Goal: Task Accomplishment & Management: Manage account settings

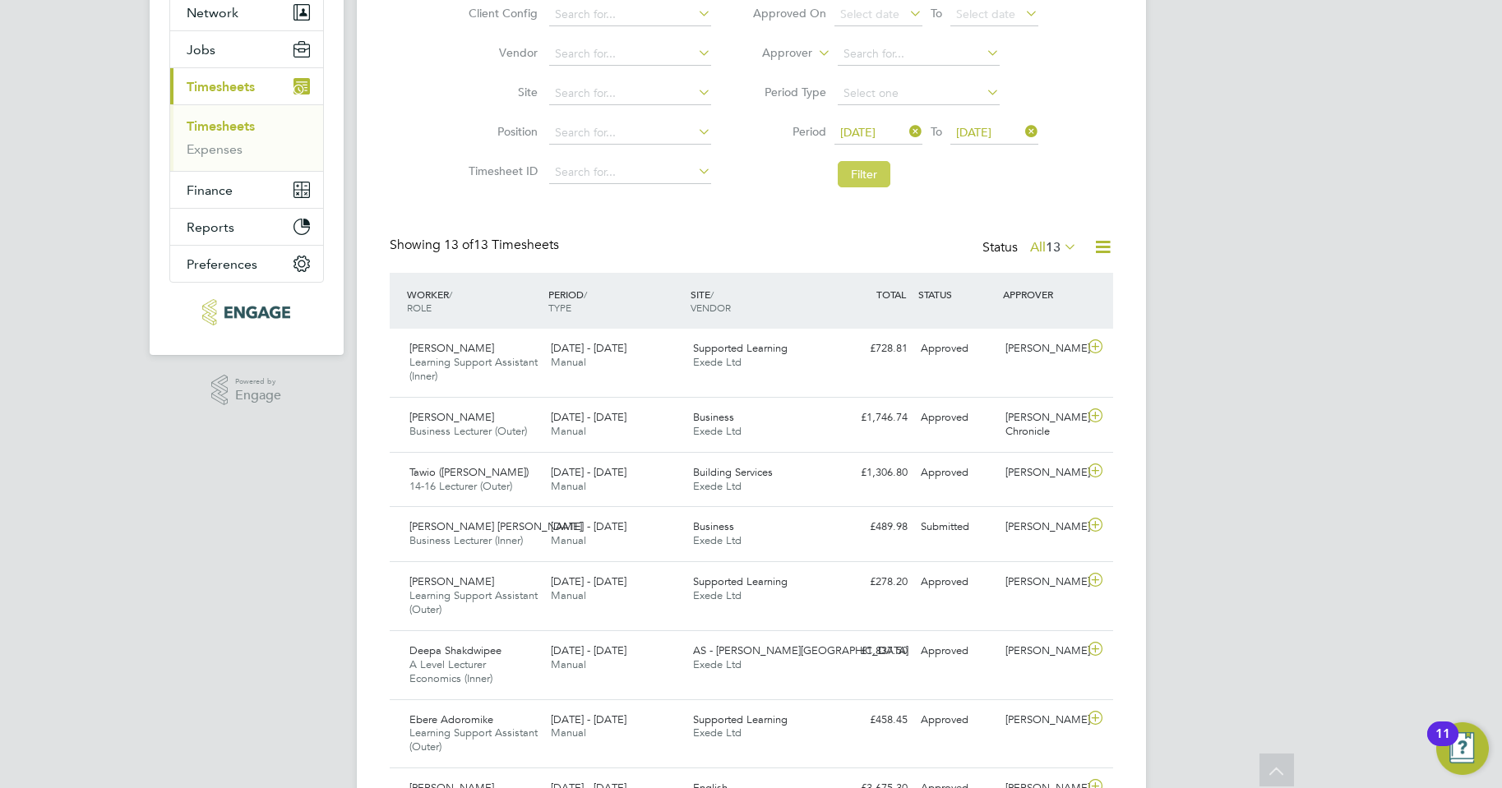
click at [856, 171] on button "Filter" at bounding box center [864, 174] width 53 height 26
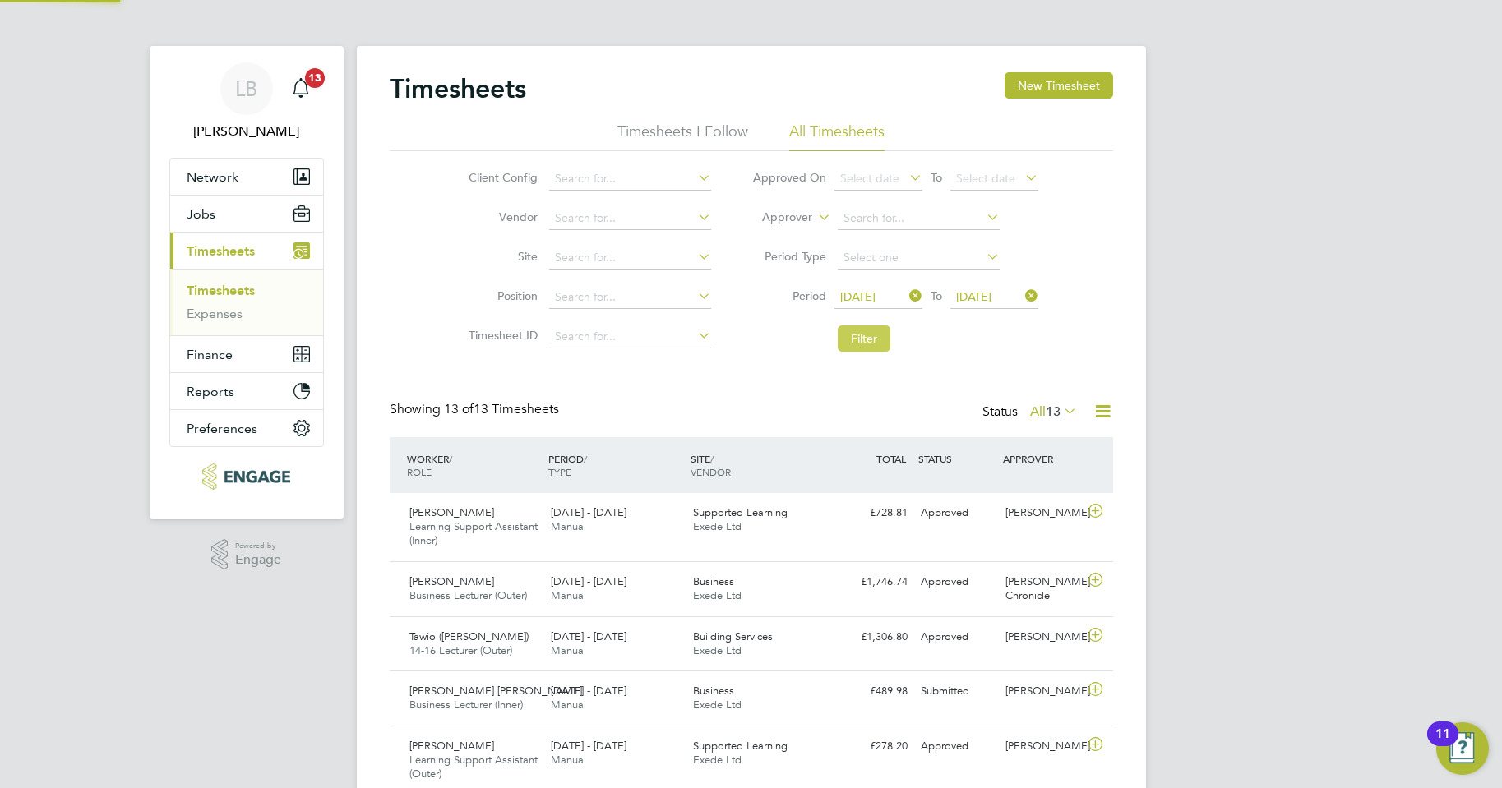
scroll to position [8, 8]
click at [853, 340] on button "Filter" at bounding box center [864, 339] width 53 height 26
click at [1099, 413] on icon at bounding box center [1103, 411] width 21 height 21
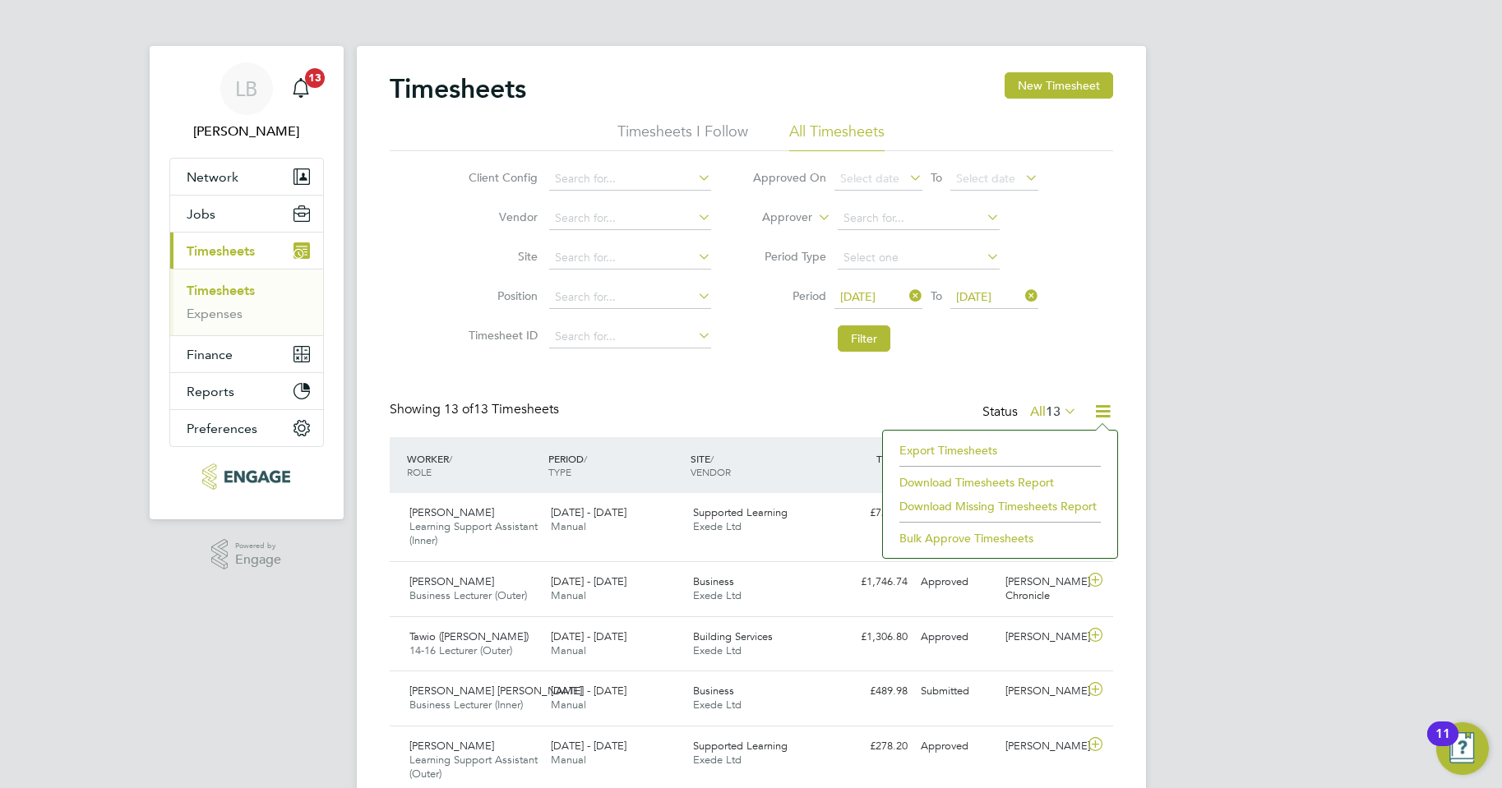
click at [984, 482] on li "Download Timesheets Report" at bounding box center [1000, 482] width 218 height 23
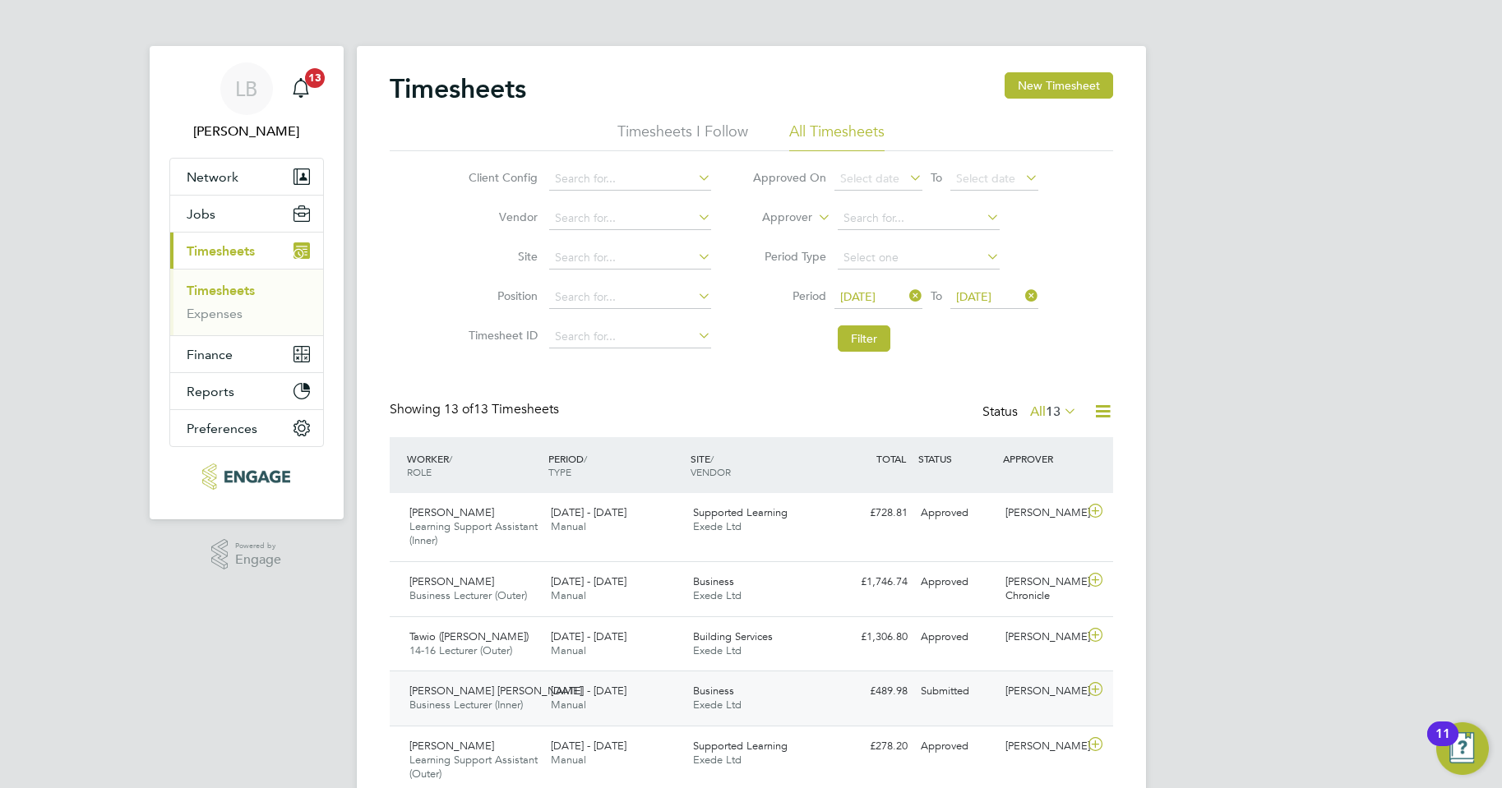
click at [627, 706] on div "22 - 28 Sep 2025 Manual" at bounding box center [615, 698] width 142 height 41
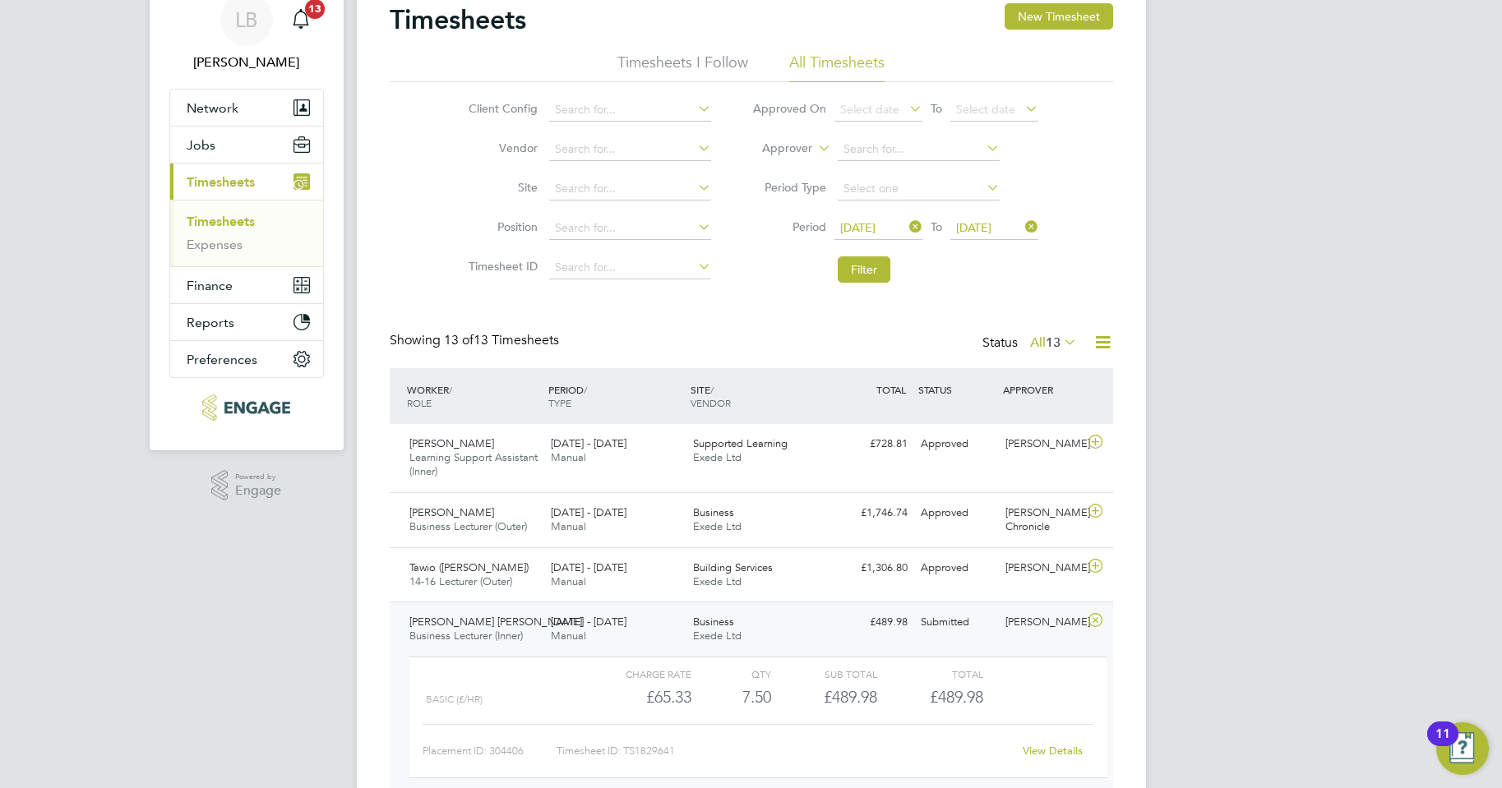
scroll to position [247, 0]
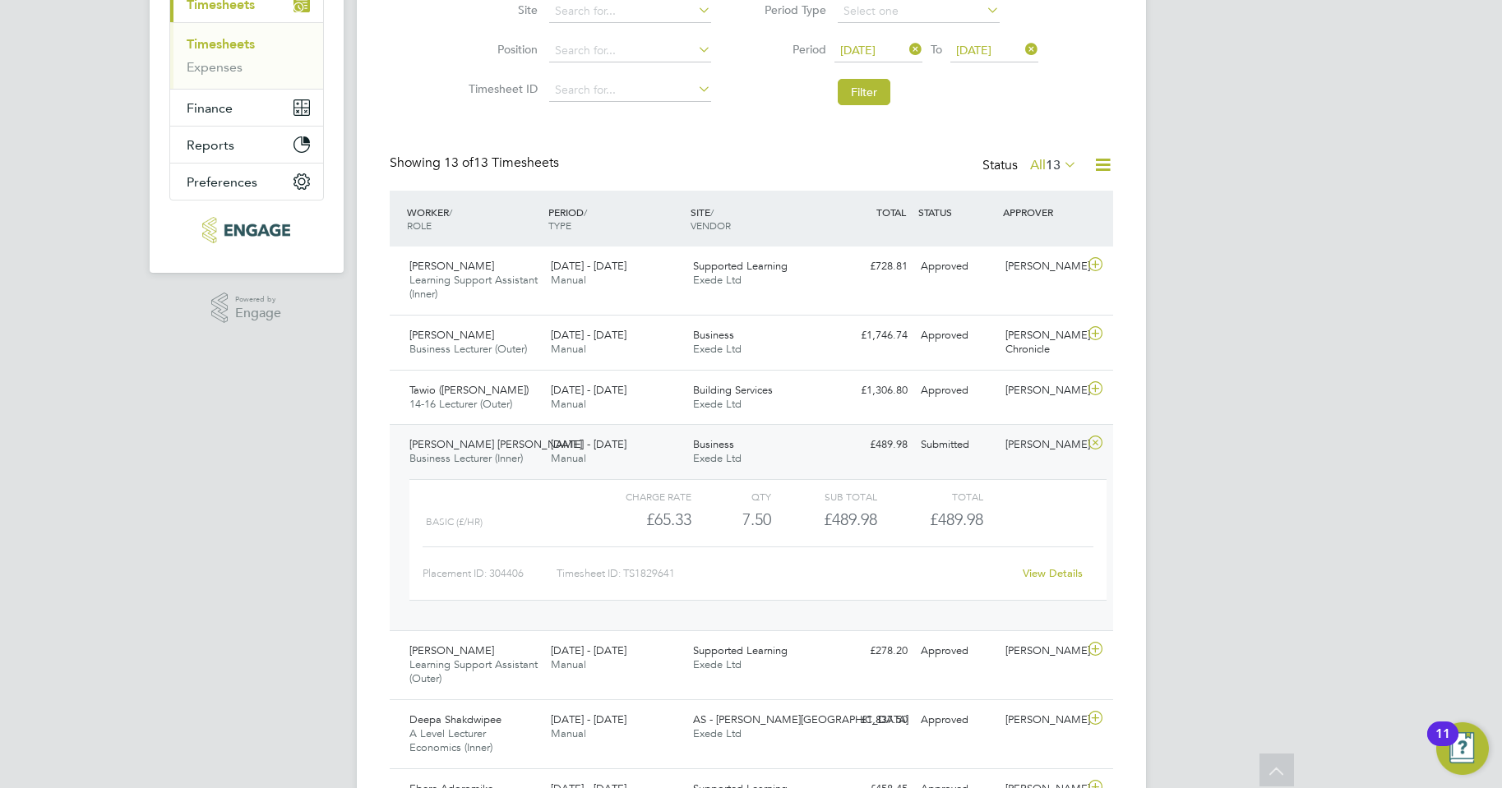
click at [1029, 579] on link "View Details" at bounding box center [1053, 574] width 60 height 14
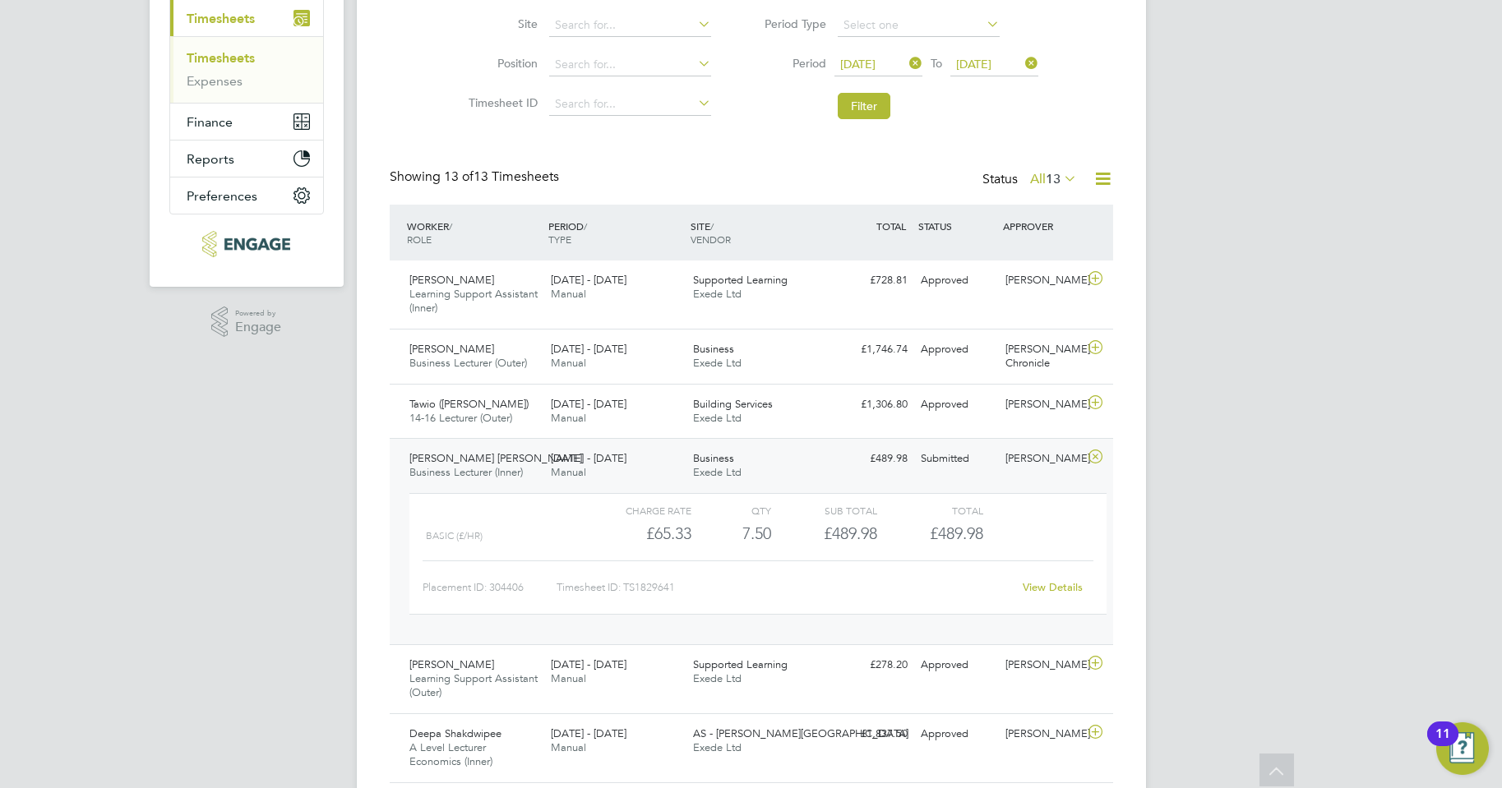
click at [1045, 590] on link "View Details" at bounding box center [1053, 587] width 60 height 14
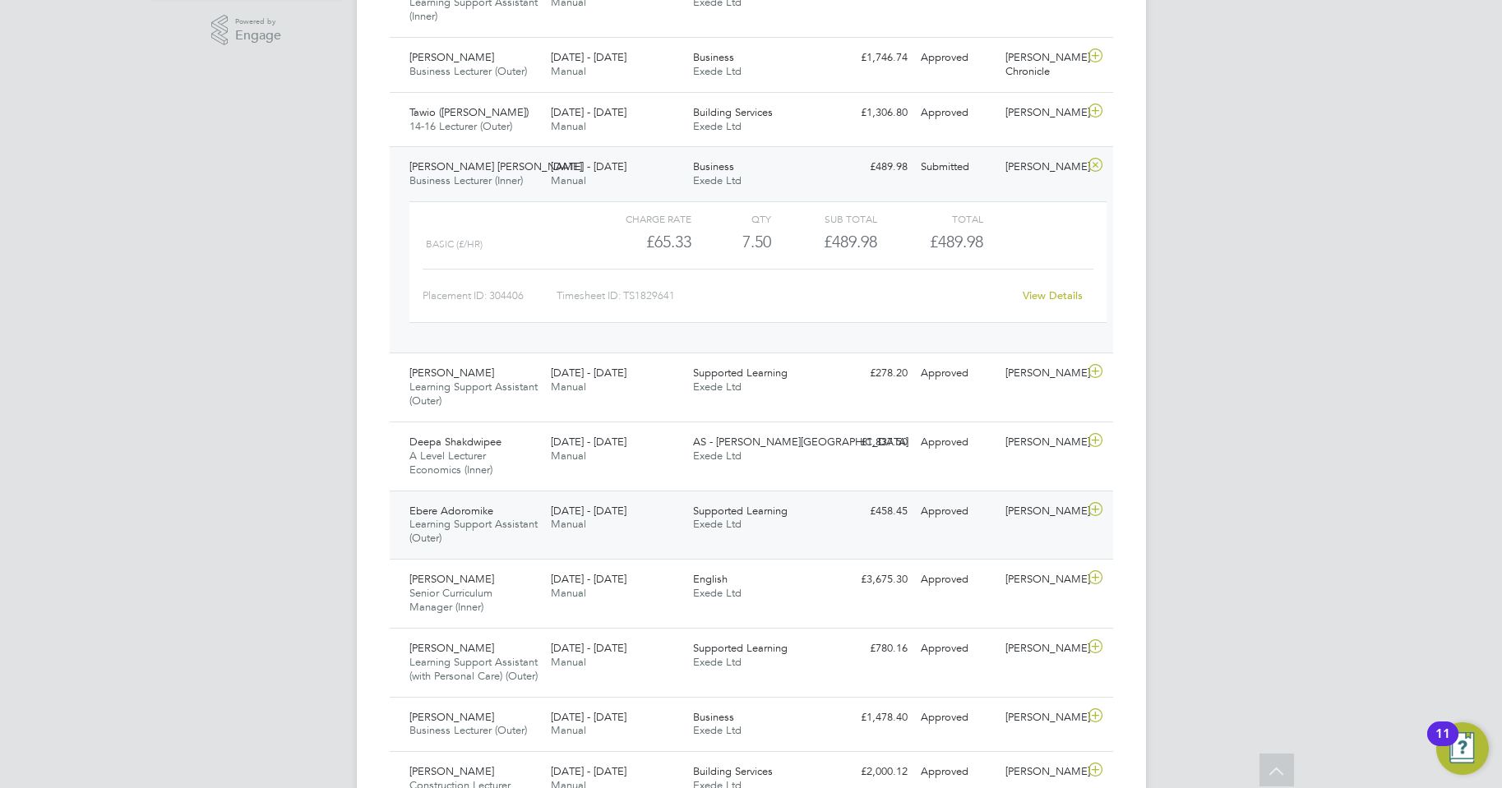
scroll to position [562, 0]
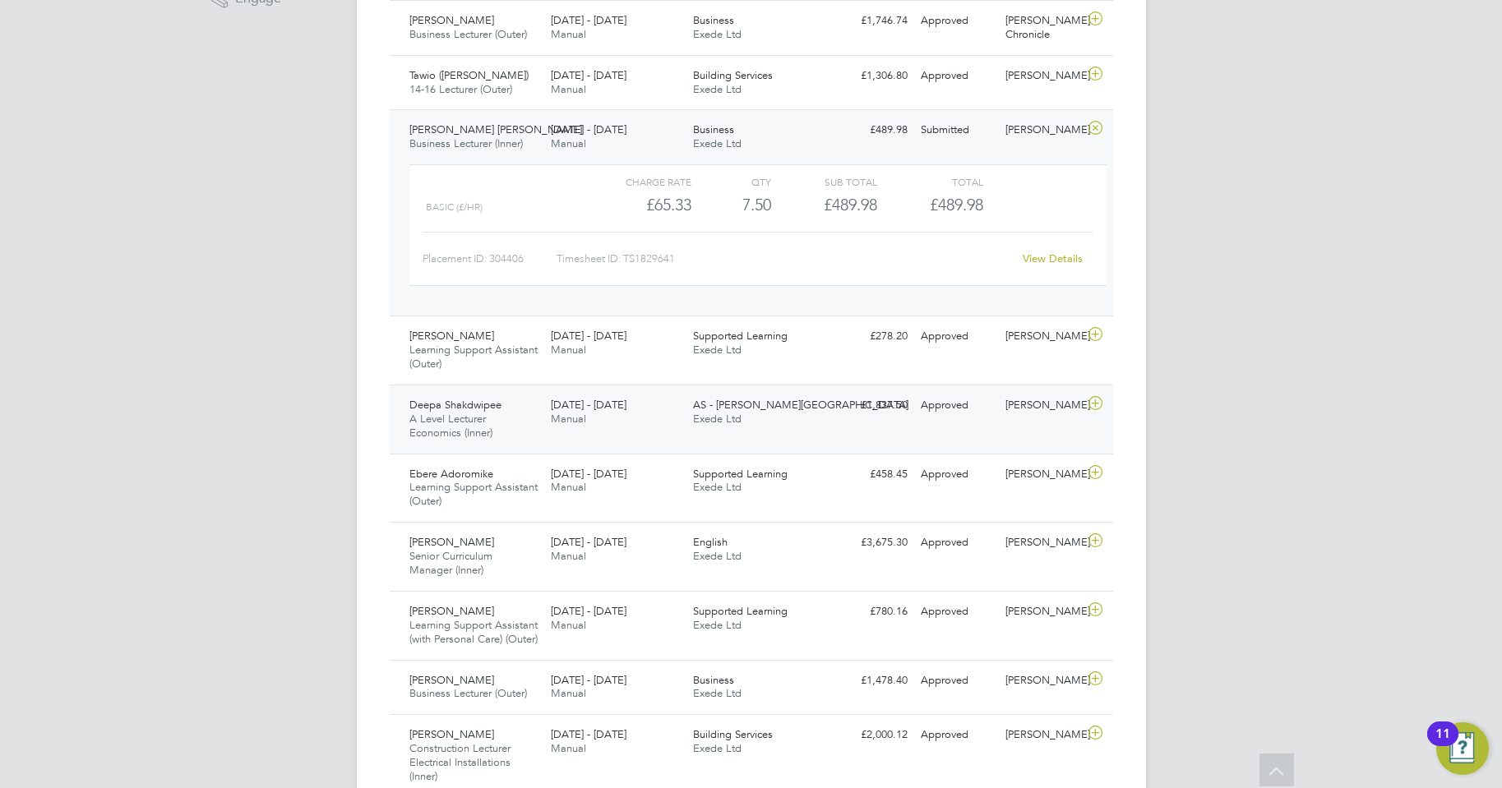
click at [931, 422] on div "Deepa Shakdwipee A Level Lecturer Economics (Inner) 22 - 28 Sep 2025 22 - 28 Se…" at bounding box center [752, 419] width 724 height 69
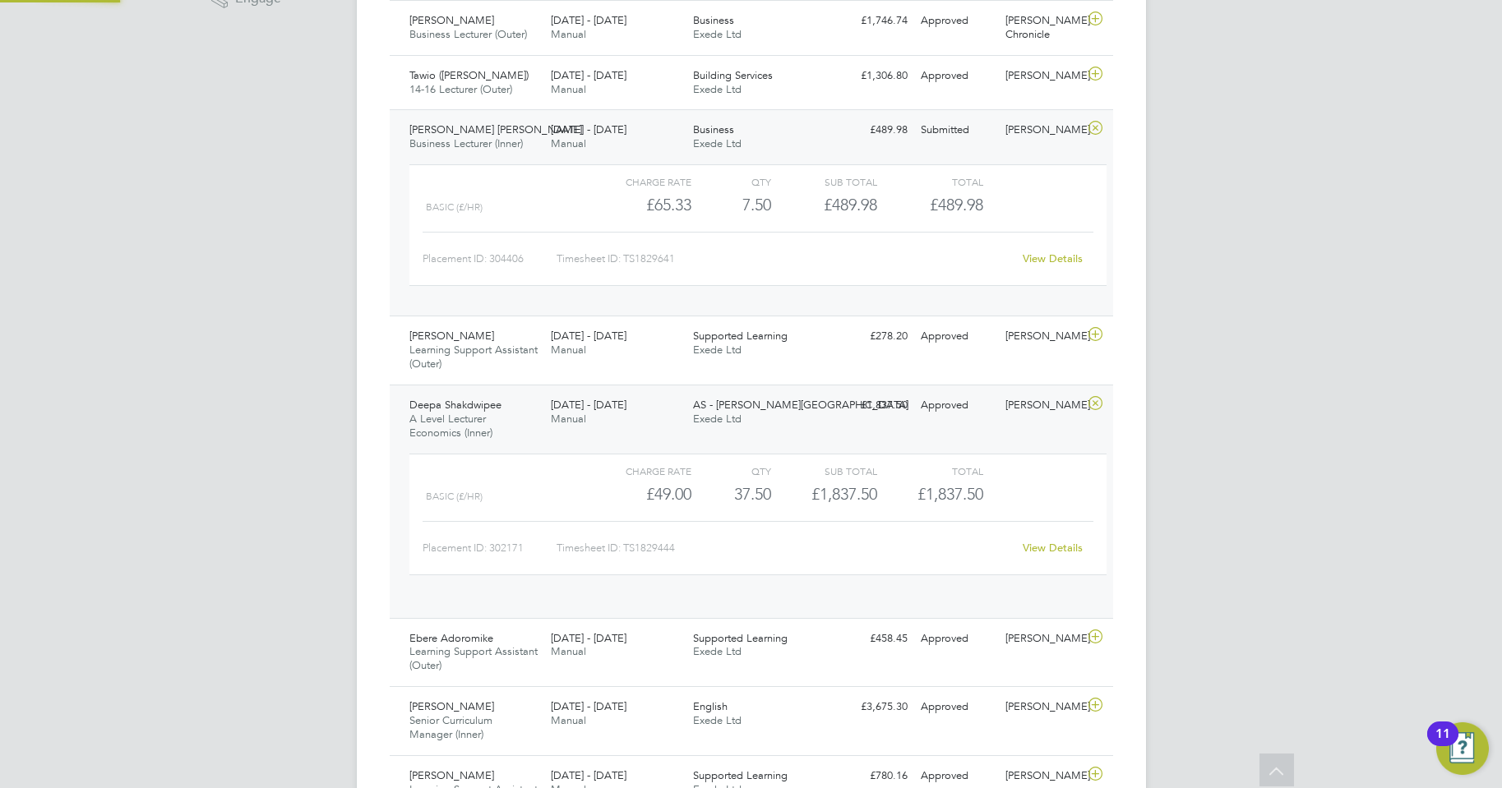
scroll to position [28, 160]
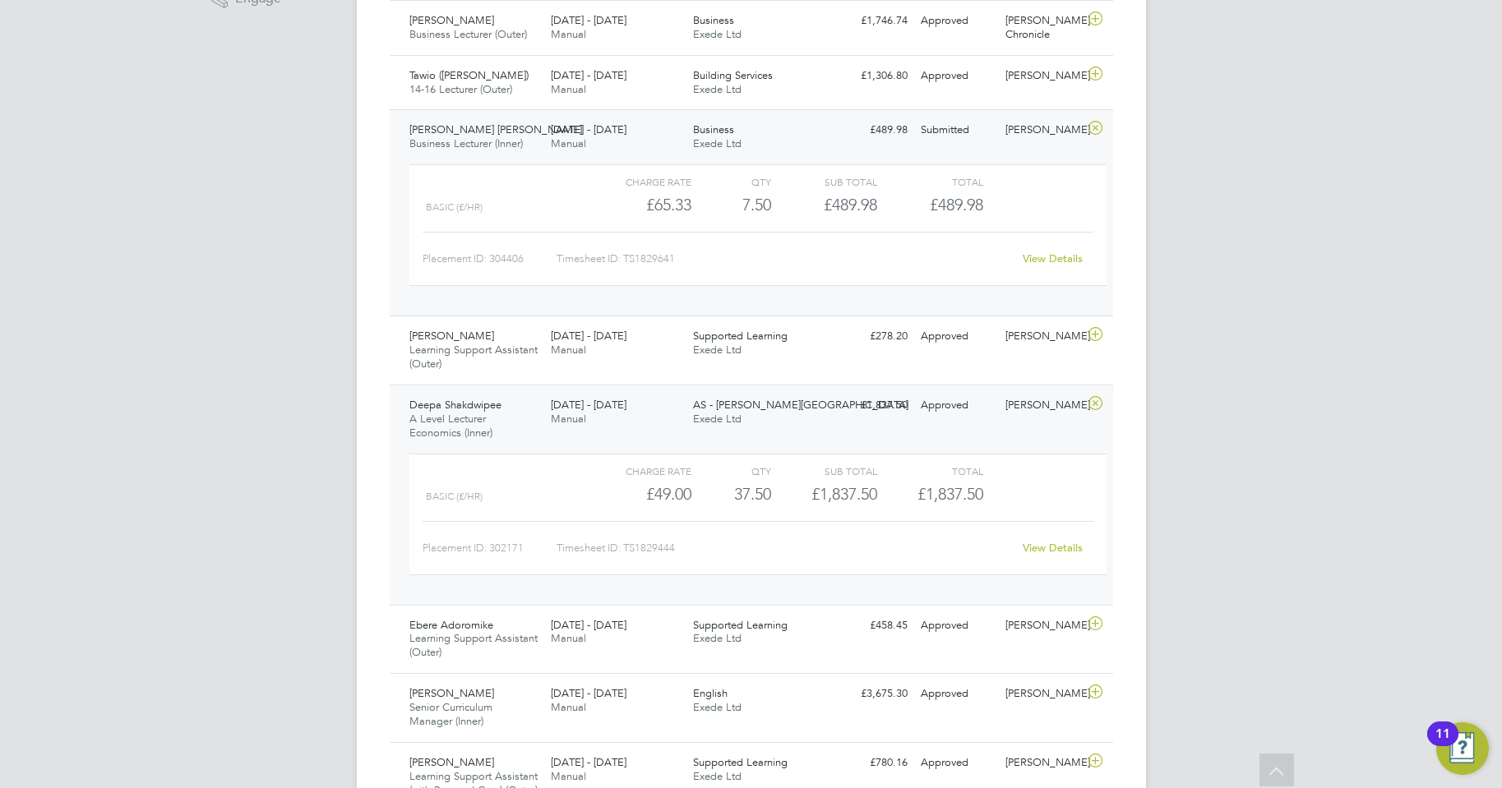
click at [1041, 546] on link "View Details" at bounding box center [1053, 548] width 60 height 14
click at [1035, 551] on link "View Details" at bounding box center [1053, 548] width 60 height 14
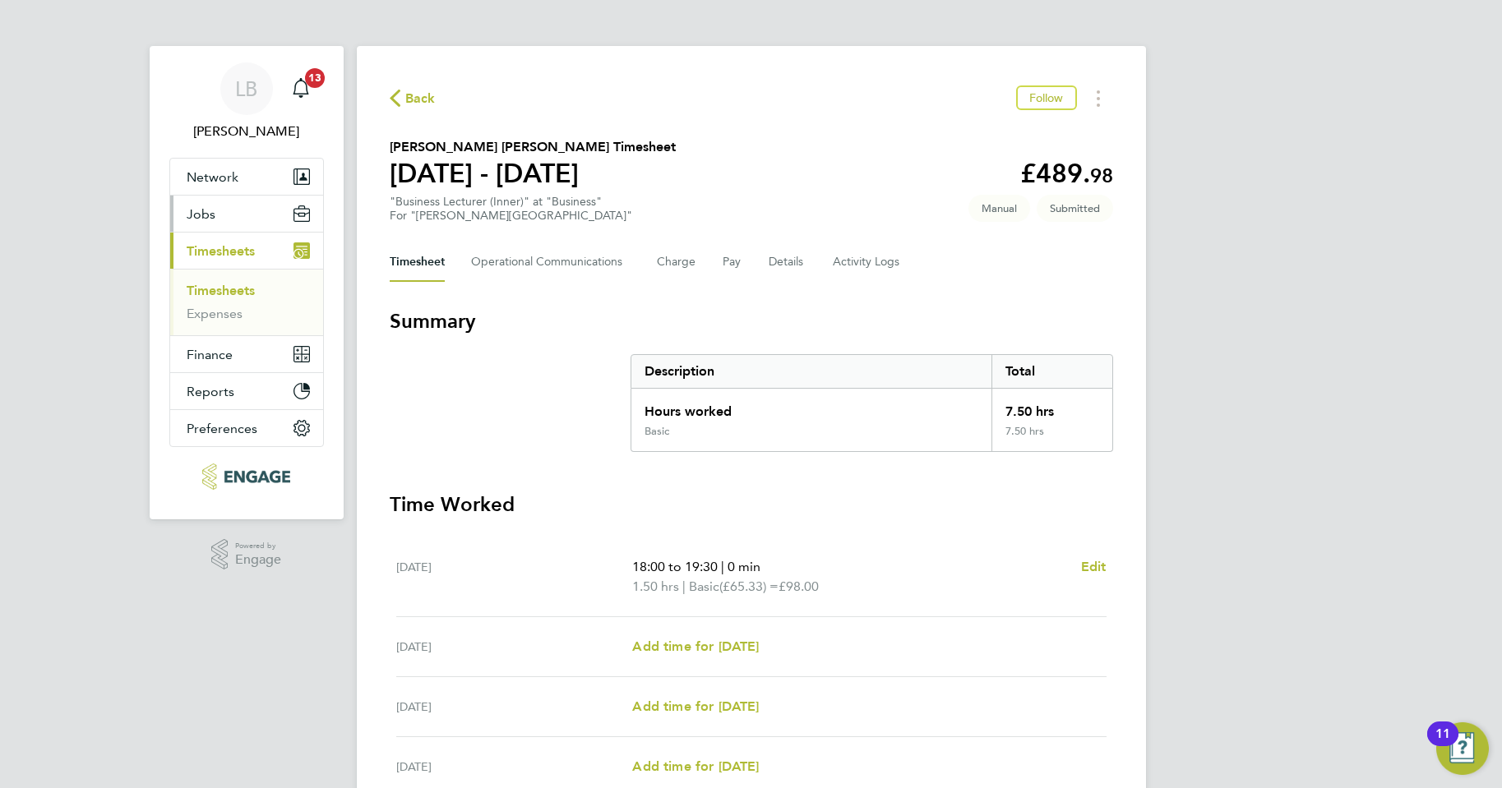
click at [200, 215] on span "Jobs" at bounding box center [201, 214] width 29 height 16
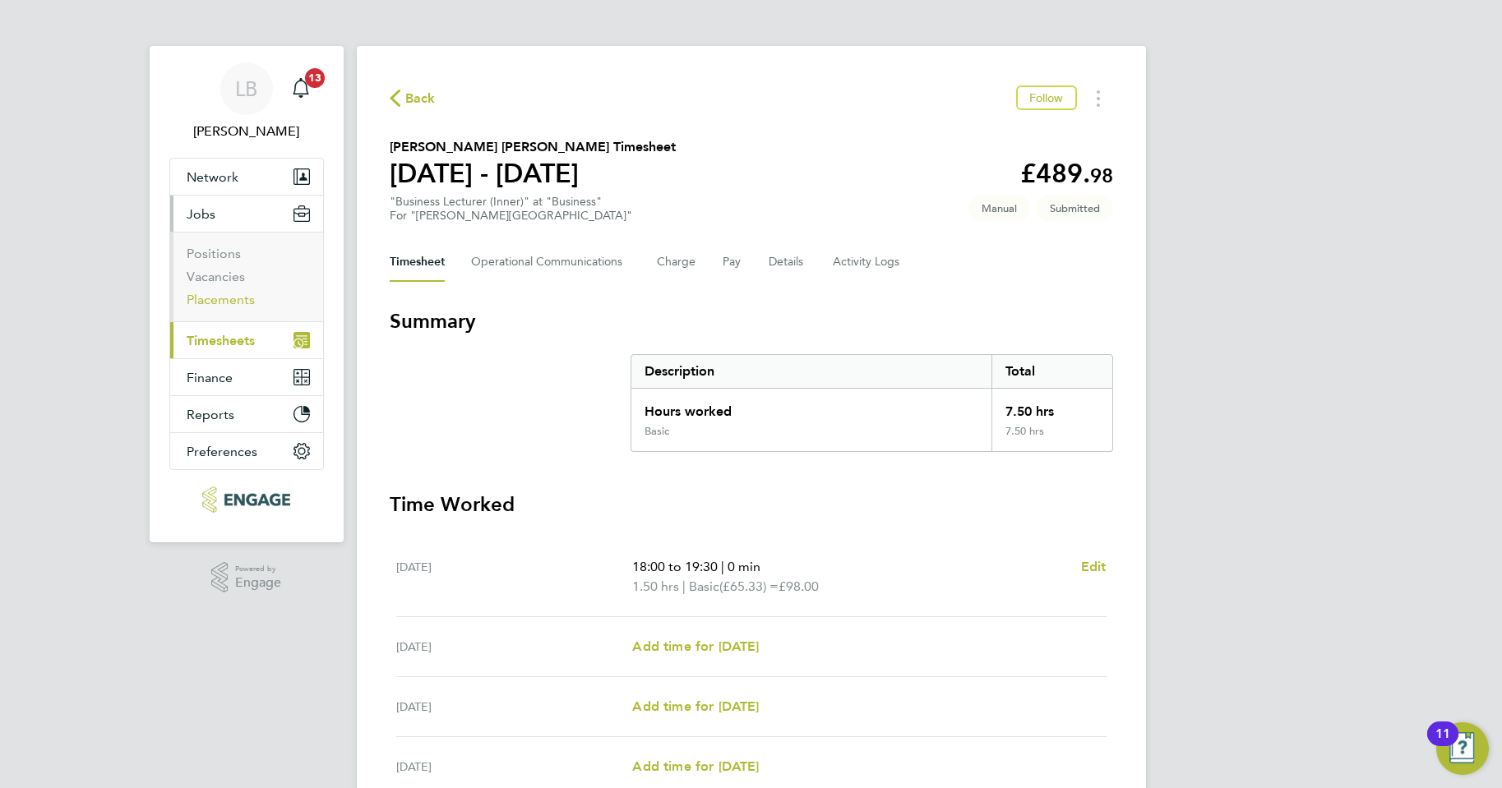
click at [236, 301] on link "Placements" at bounding box center [221, 300] width 68 height 16
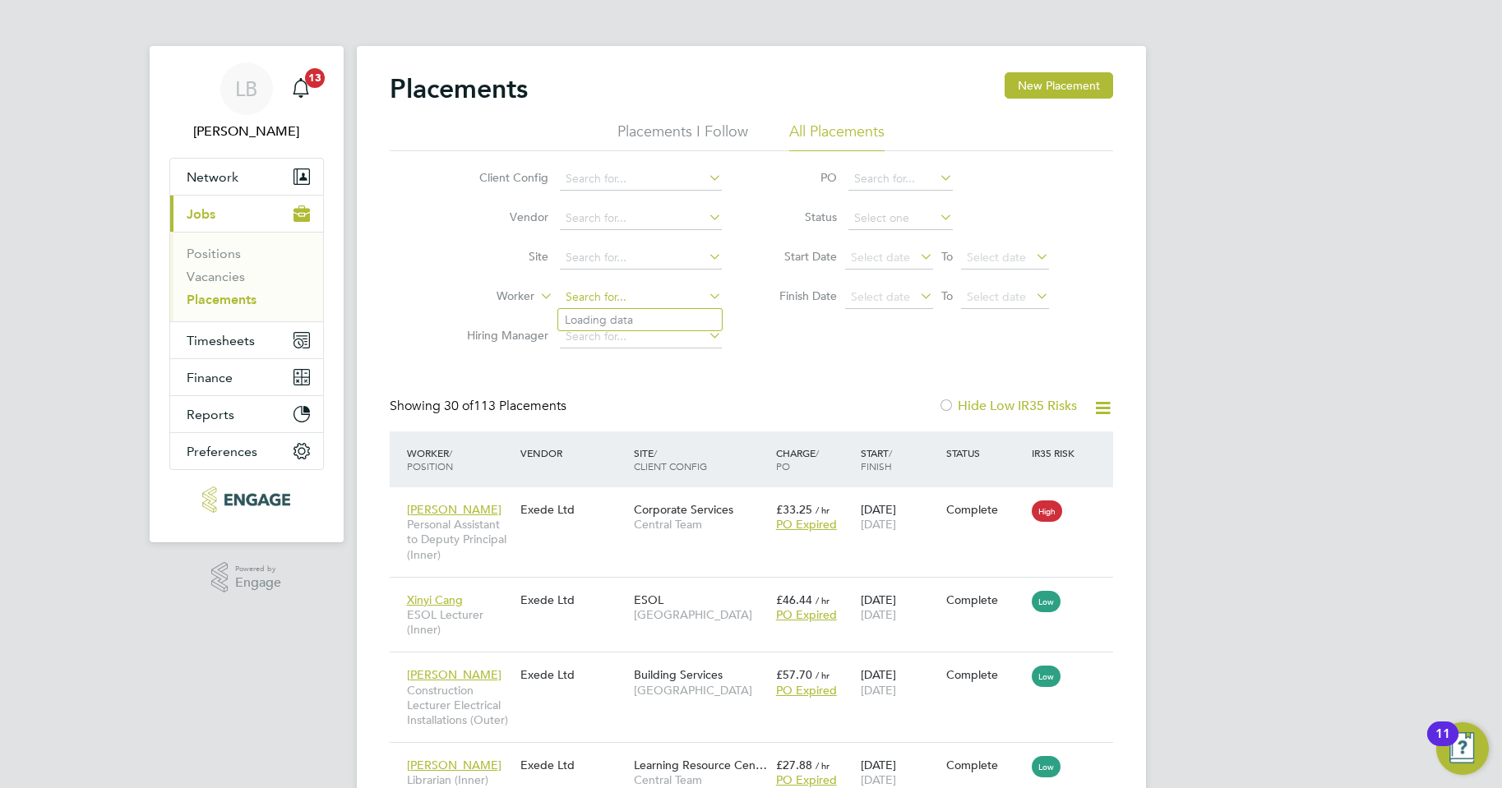
click at [591, 300] on input at bounding box center [641, 297] width 162 height 23
click at [601, 323] on li "Clare Aderonke Adewusi" at bounding box center [640, 320] width 164 height 22
type input "Clare Aderonke Adewusi"
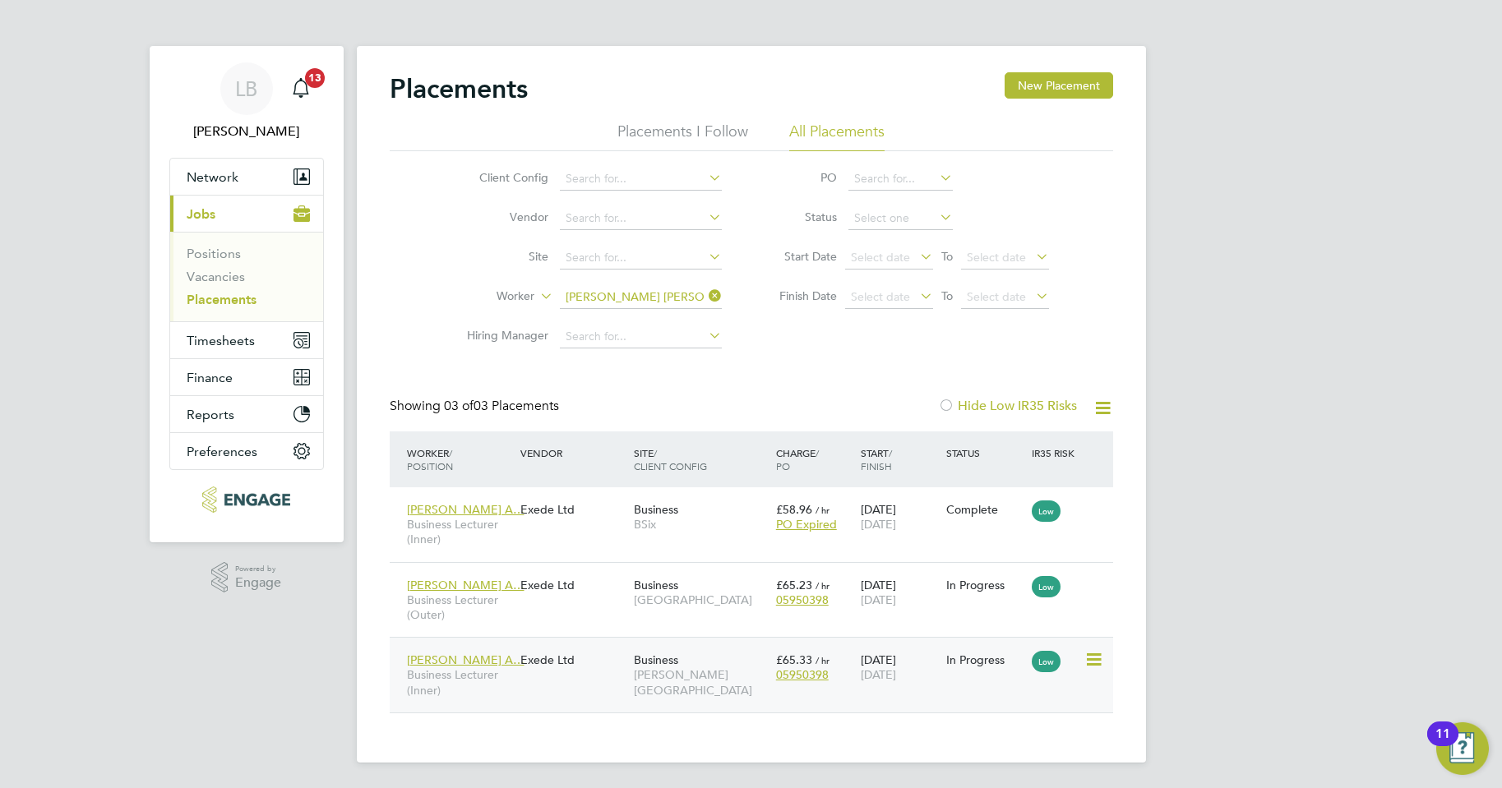
click at [946, 682] on div "Clare Aderonke A… Business Lecturer (Inner) Exede Ltd Business Hackney Campus £…" at bounding box center [752, 675] width 724 height 76
click at [941, 677] on div "23 Sep 2025 31 Oct 2025" at bounding box center [900, 668] width 86 height 46
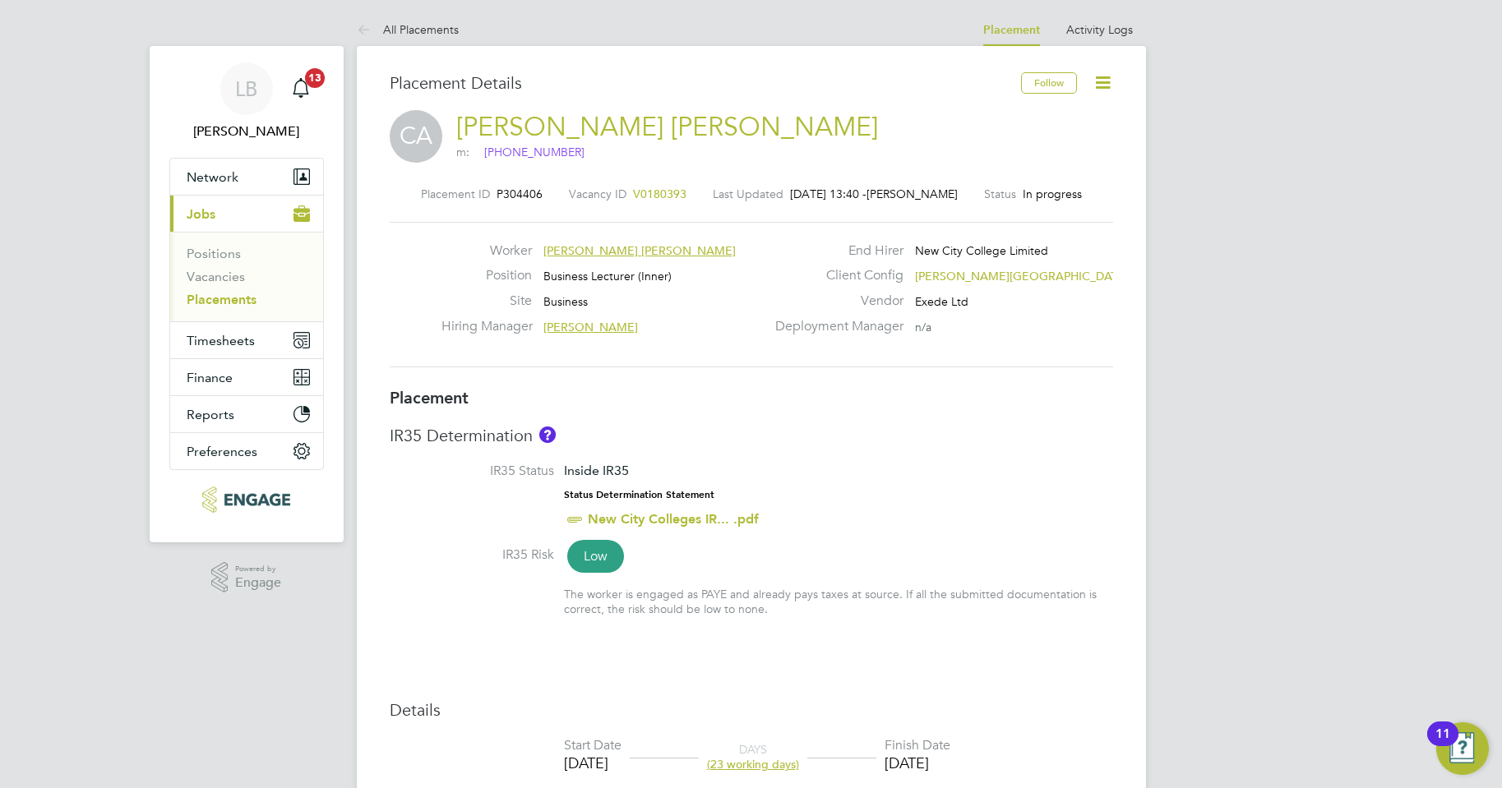
click at [1113, 79] on icon at bounding box center [1103, 82] width 21 height 21
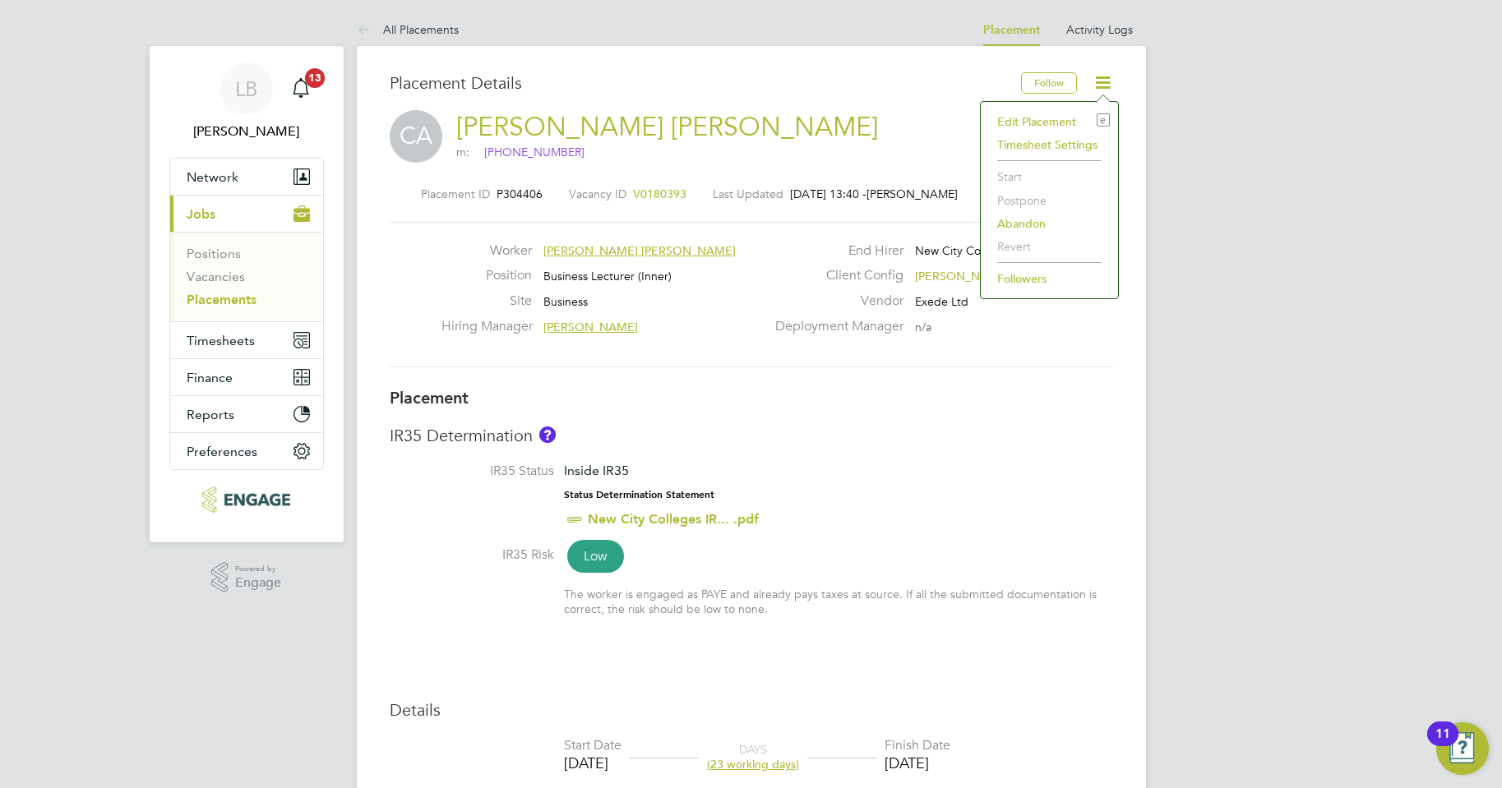
click at [1041, 120] on li "Edit Placement e" at bounding box center [1049, 121] width 121 height 23
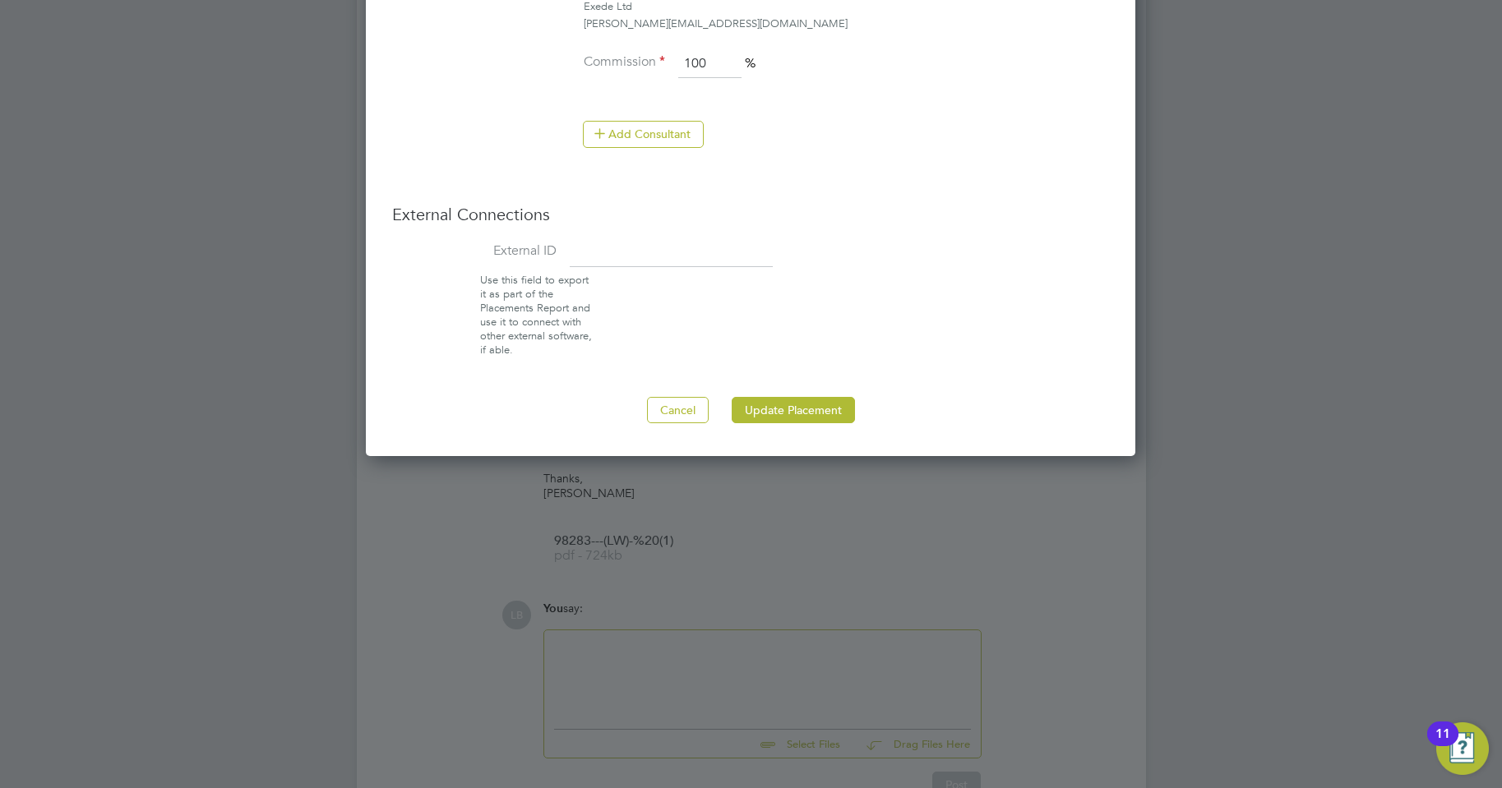
click at [587, 255] on input at bounding box center [671, 253] width 203 height 30
type input "17642"
click at [766, 410] on button "Update Placement" at bounding box center [793, 410] width 123 height 26
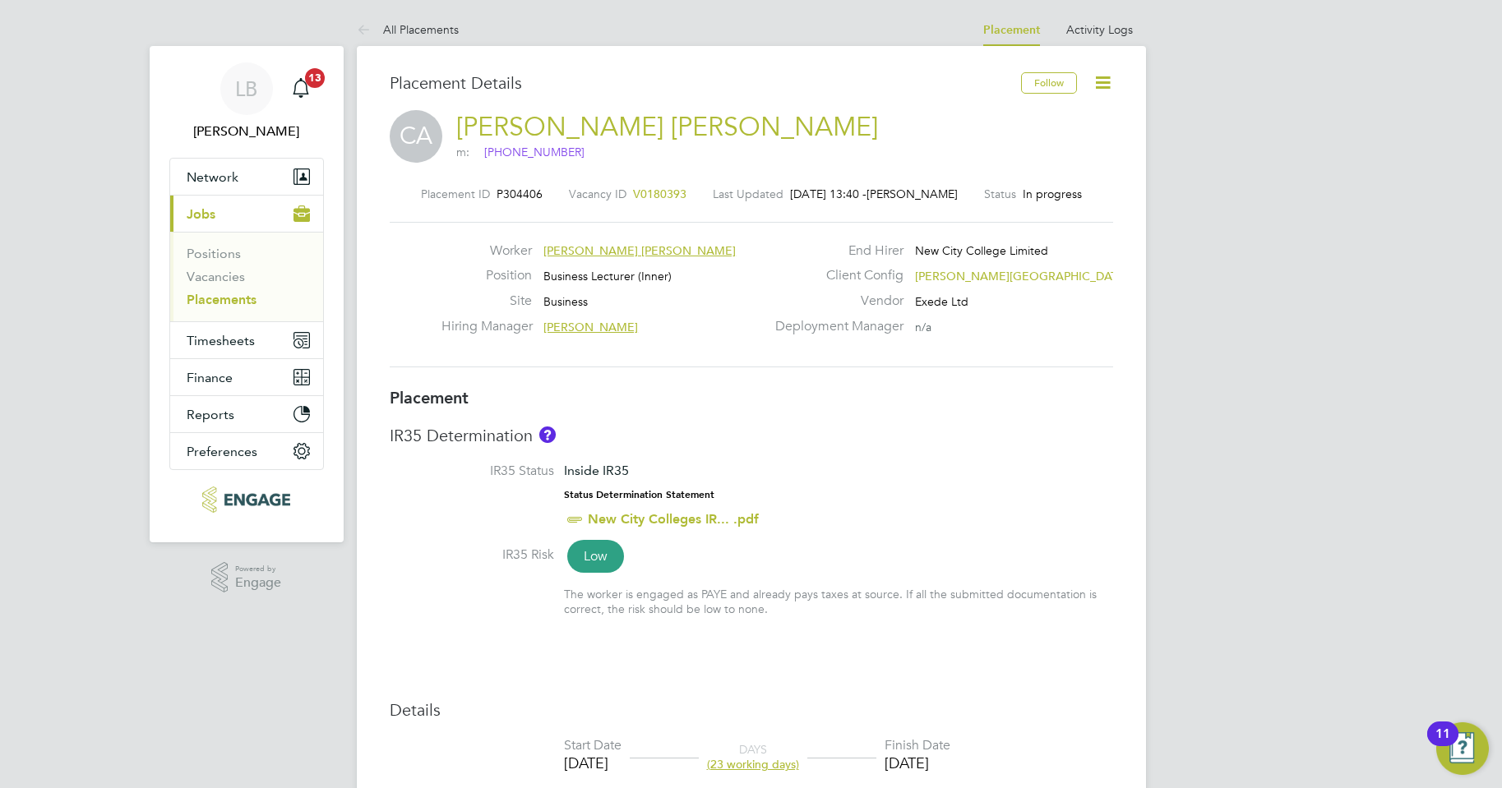
click at [204, 300] on link "Placements" at bounding box center [222, 300] width 70 height 16
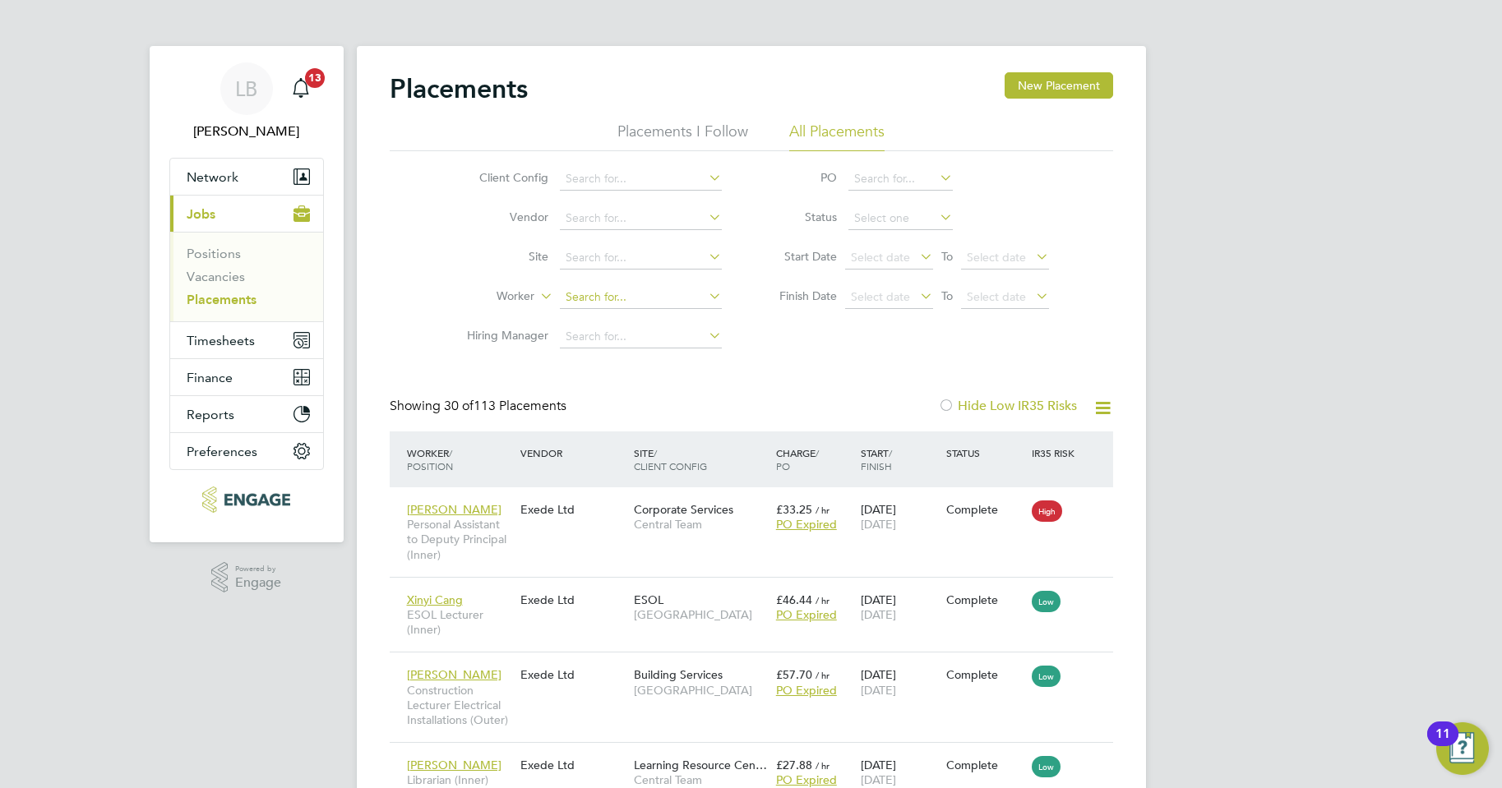
click at [572, 295] on input at bounding box center [641, 297] width 162 height 23
click at [609, 318] on li "Clare Aderonke Adewusi" at bounding box center [640, 320] width 164 height 22
type input "Clare Aderonke Adewusi"
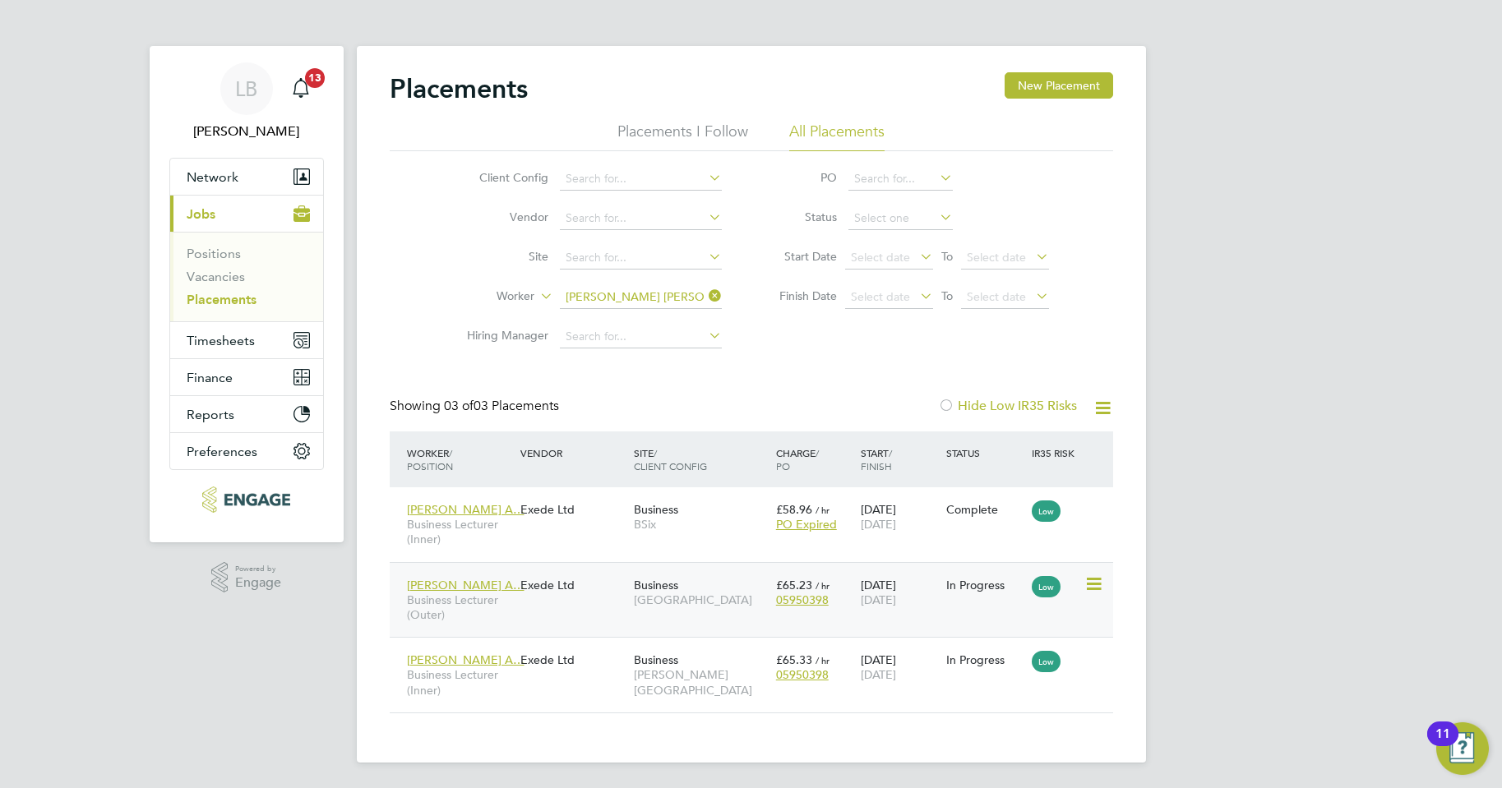
click at [925, 620] on div "Clare Aderonke A… Business Lecturer (Outer) Exede Ltd Business Epping Forest Ca…" at bounding box center [752, 600] width 724 height 76
click at [943, 589] on div "In Progress" at bounding box center [985, 585] width 86 height 31
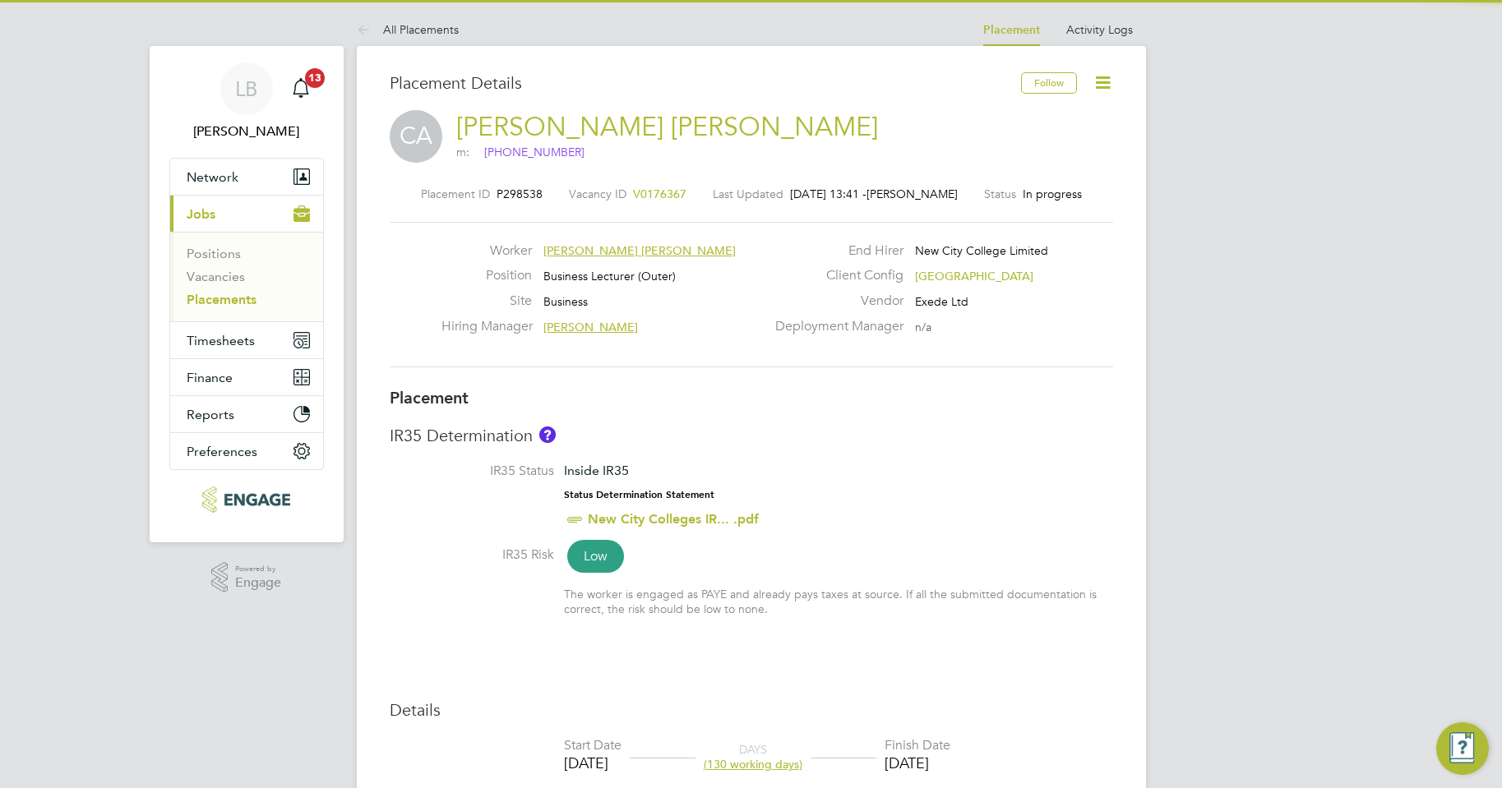
click at [1101, 80] on icon at bounding box center [1103, 82] width 21 height 21
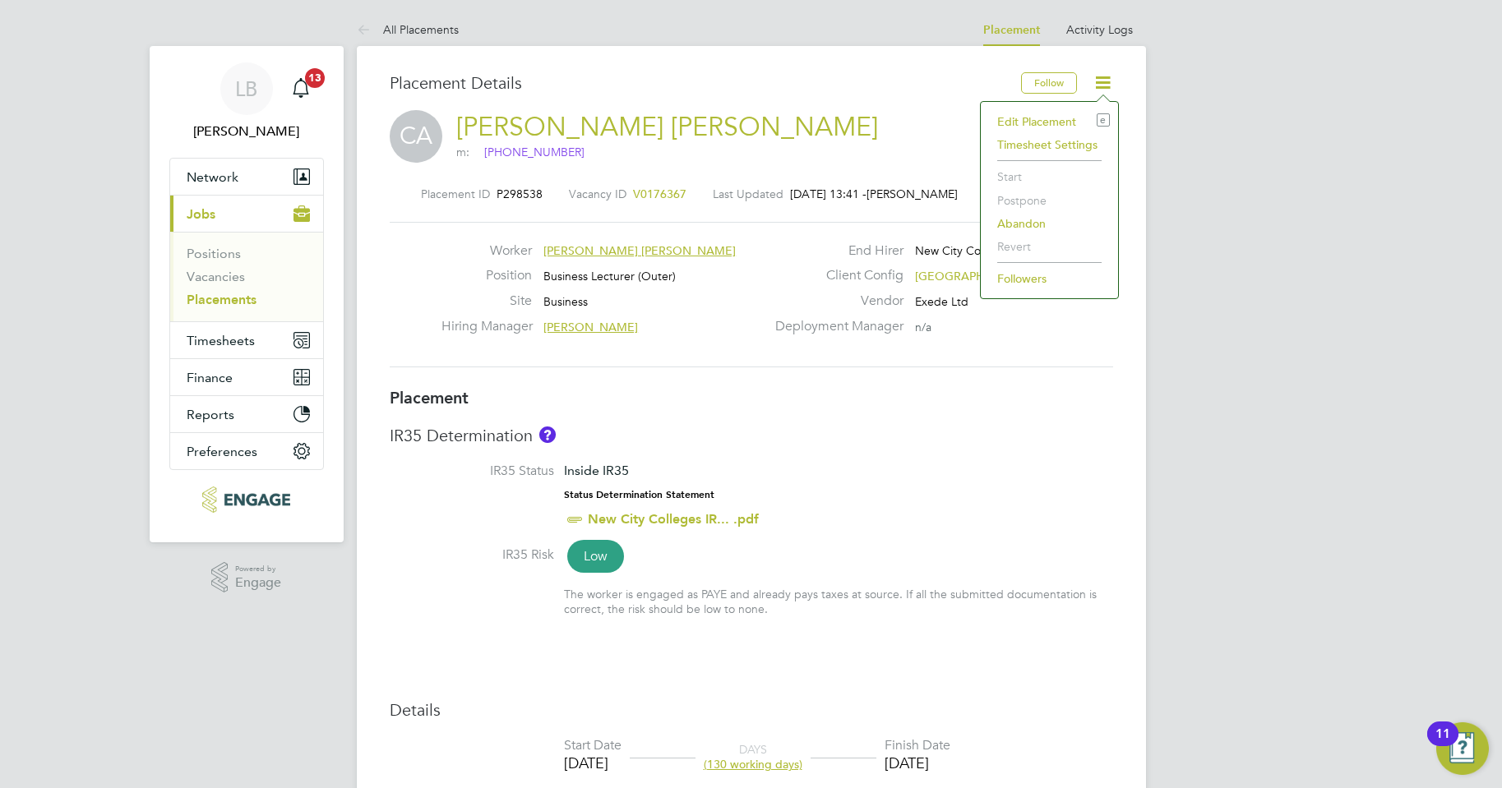
click at [1043, 120] on li "Edit Placement e" at bounding box center [1049, 121] width 121 height 23
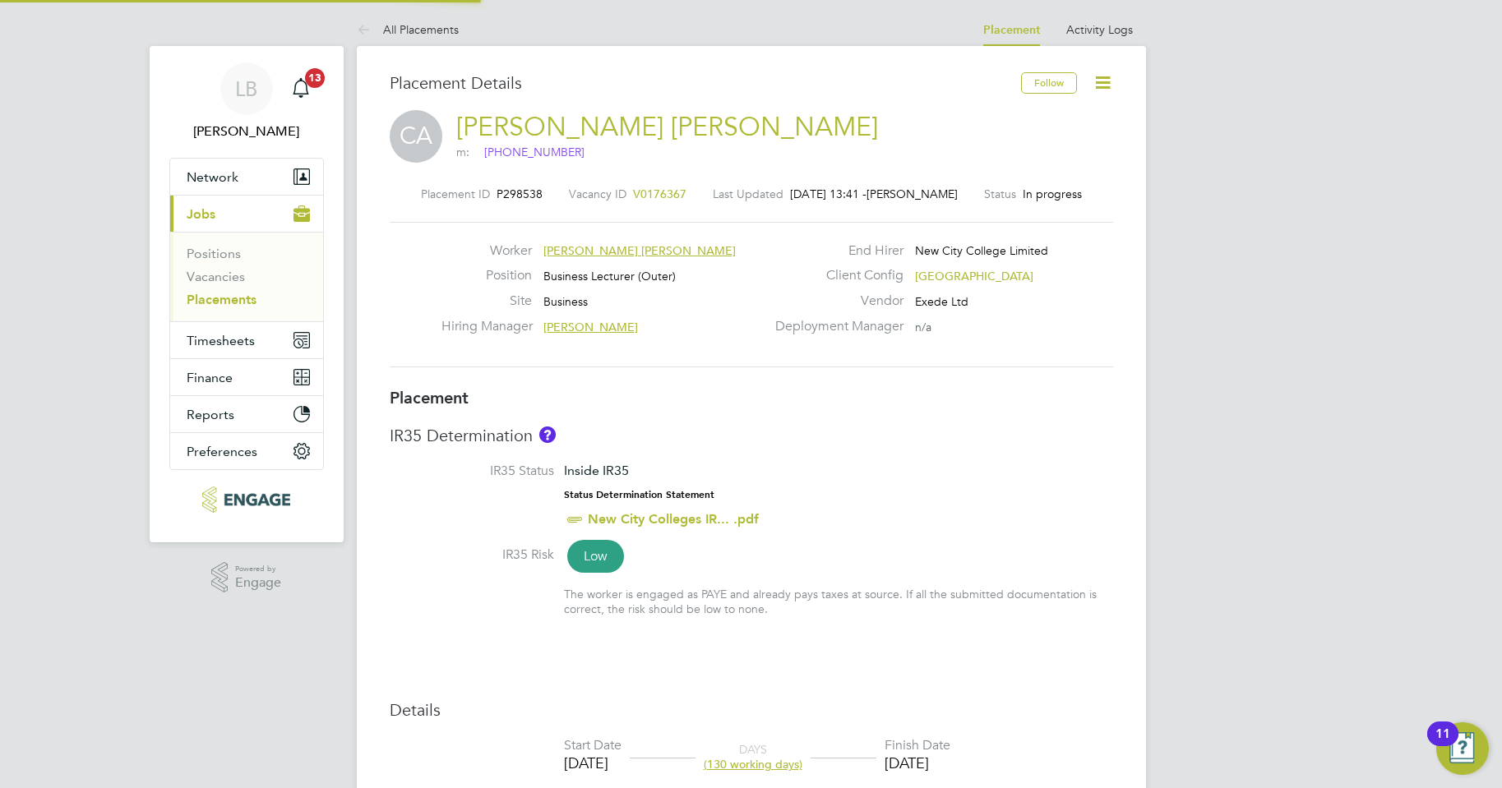
type input "Aaron Carr"
type input "[PERSON_NAME]"
type input "12 Aug 2025"
type input "19 Dec 2025"
type input "09:00"
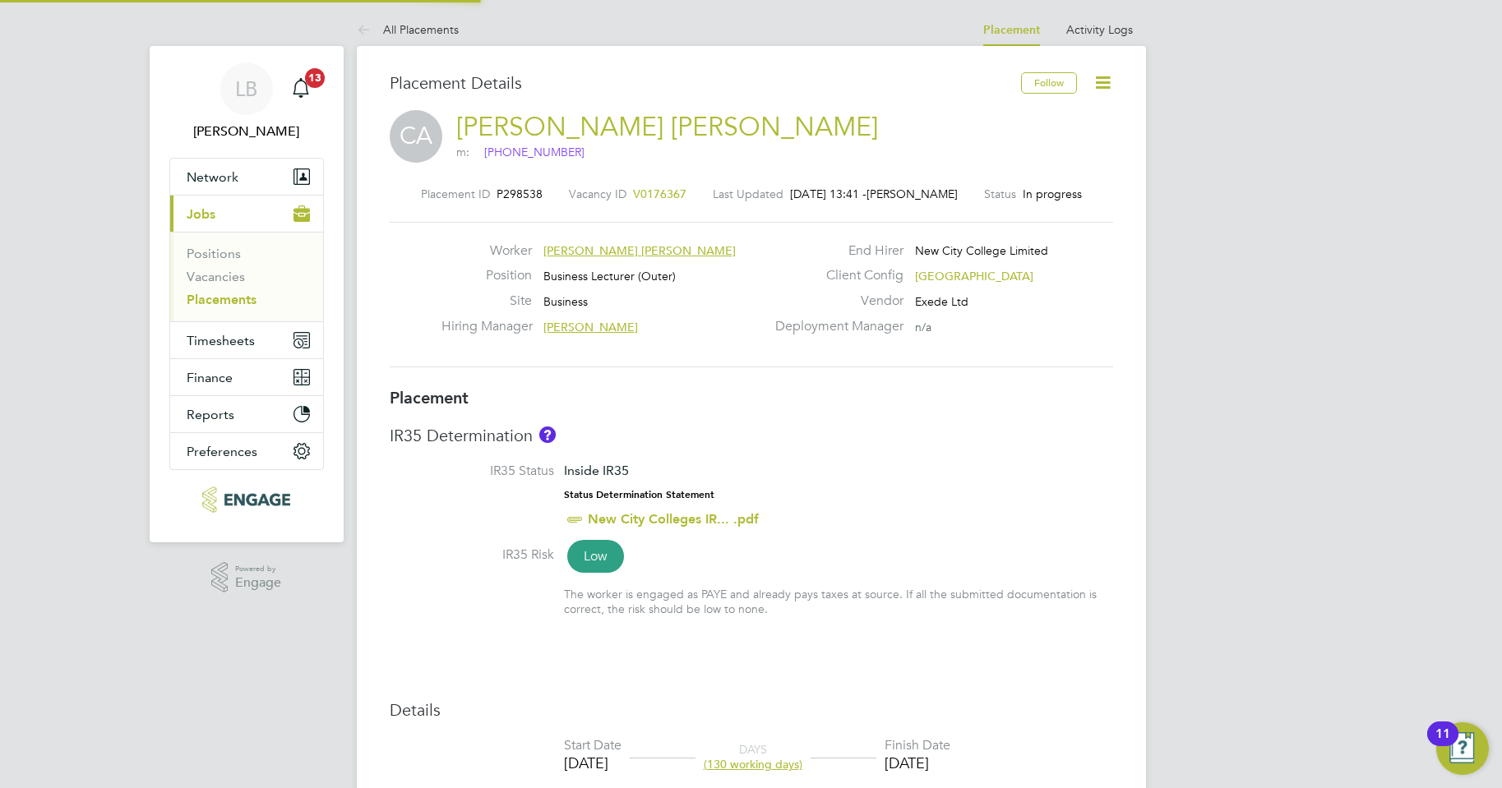
type input "17:00"
type input "13826"
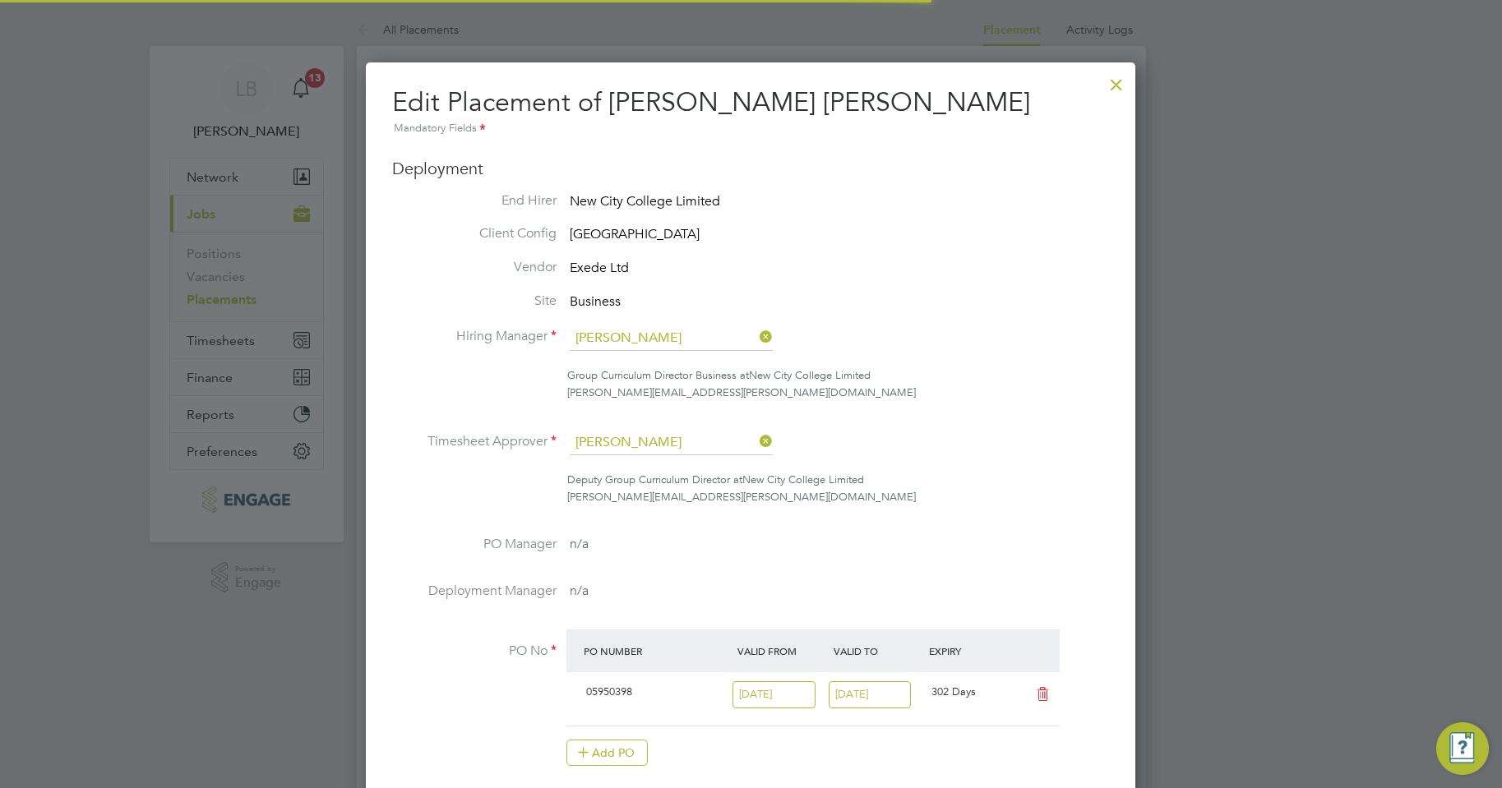
scroll to position [8, 8]
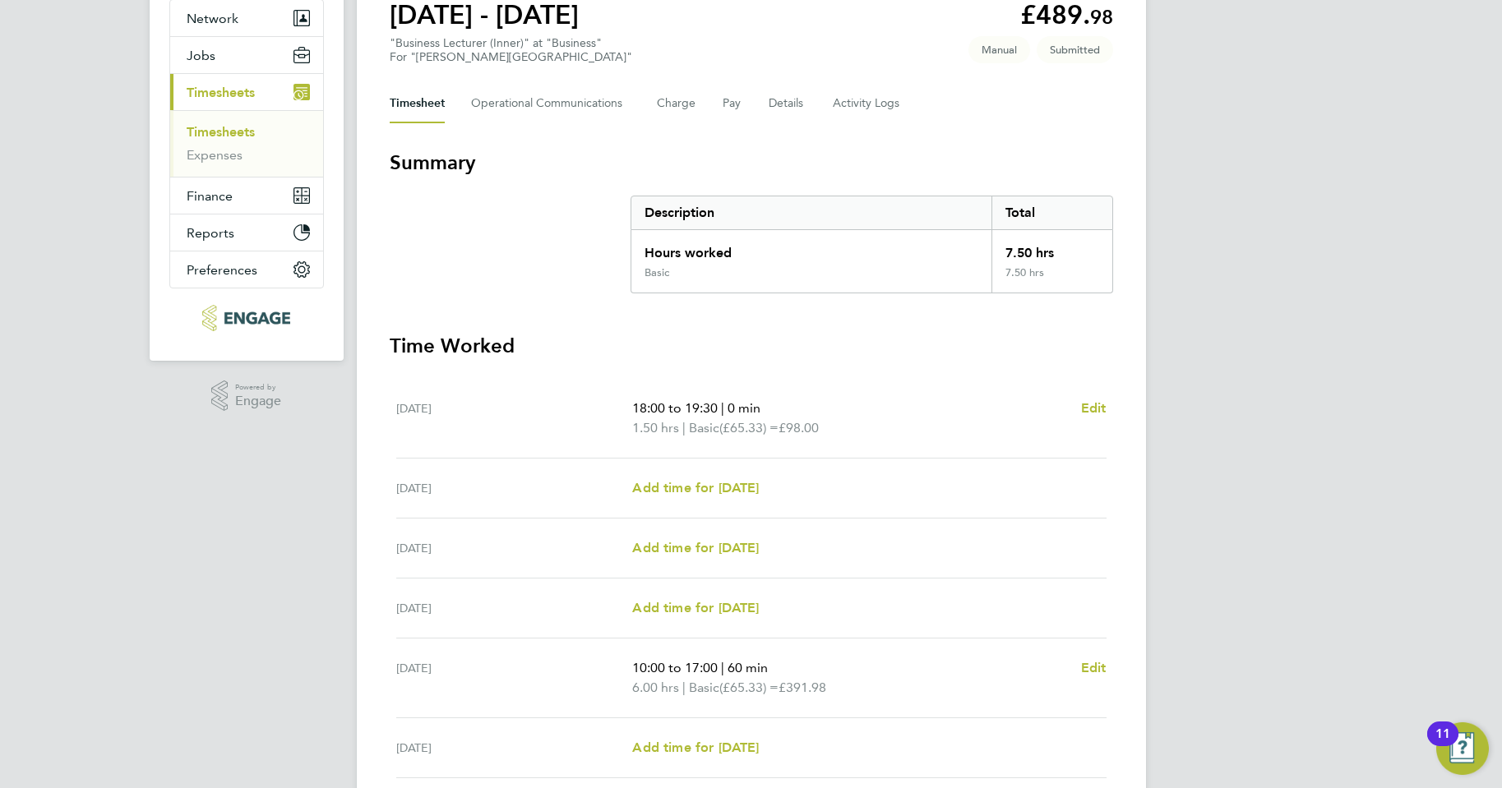
scroll to position [164, 0]
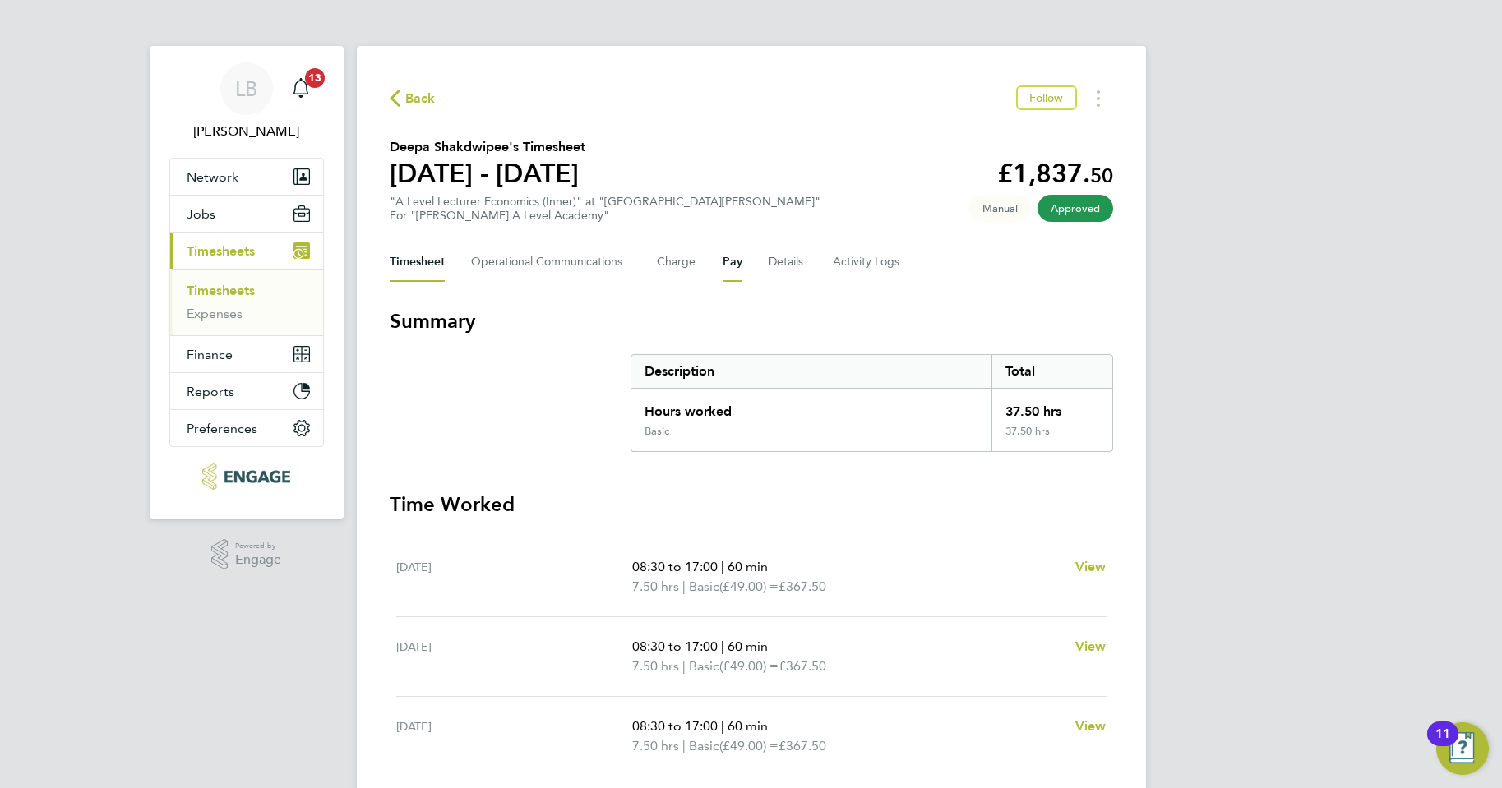
click at [726, 259] on button "Pay" at bounding box center [733, 262] width 20 height 39
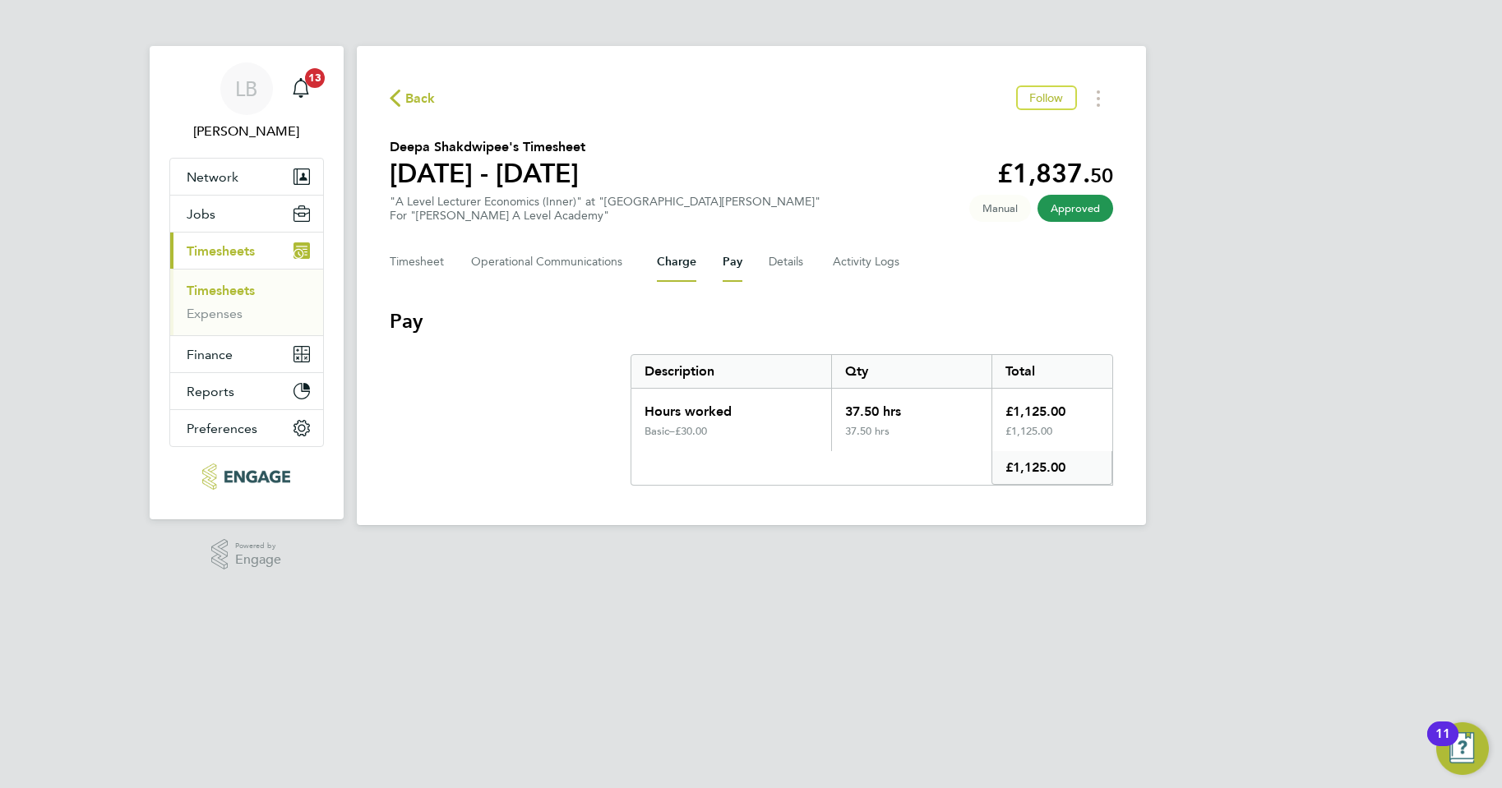
click at [675, 265] on button "Charge" at bounding box center [676, 262] width 39 height 39
